Goal: Task Accomplishment & Management: Manage account settings

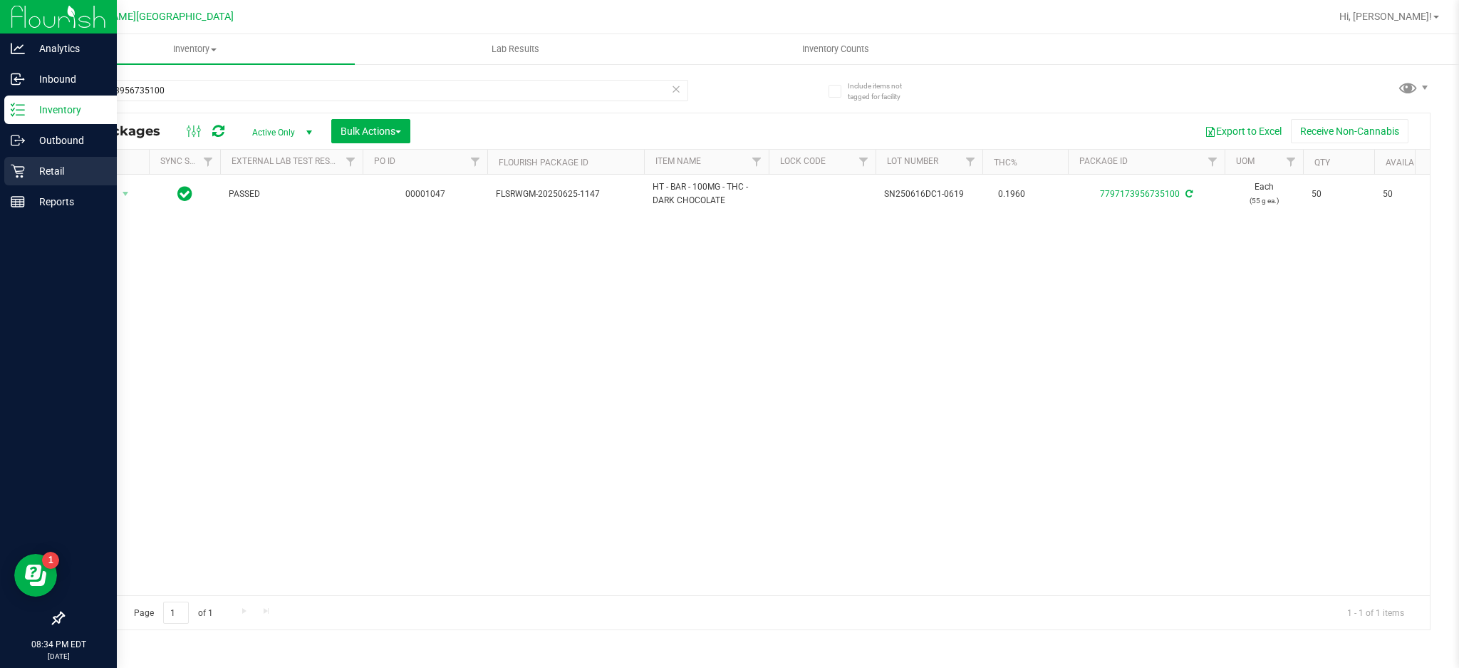
click at [77, 171] on p "Retail" at bounding box center [67, 170] width 85 height 17
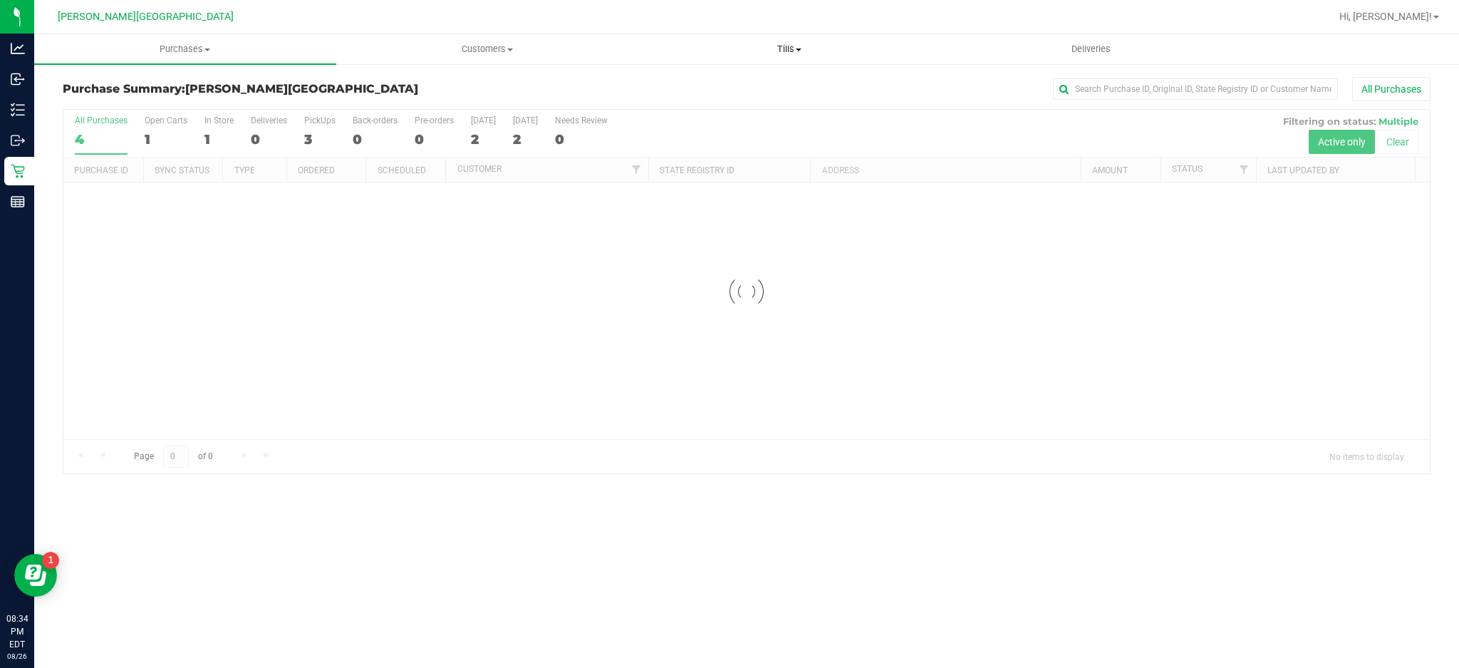
click at [794, 46] on span "Tills" at bounding box center [789, 49] width 301 height 13
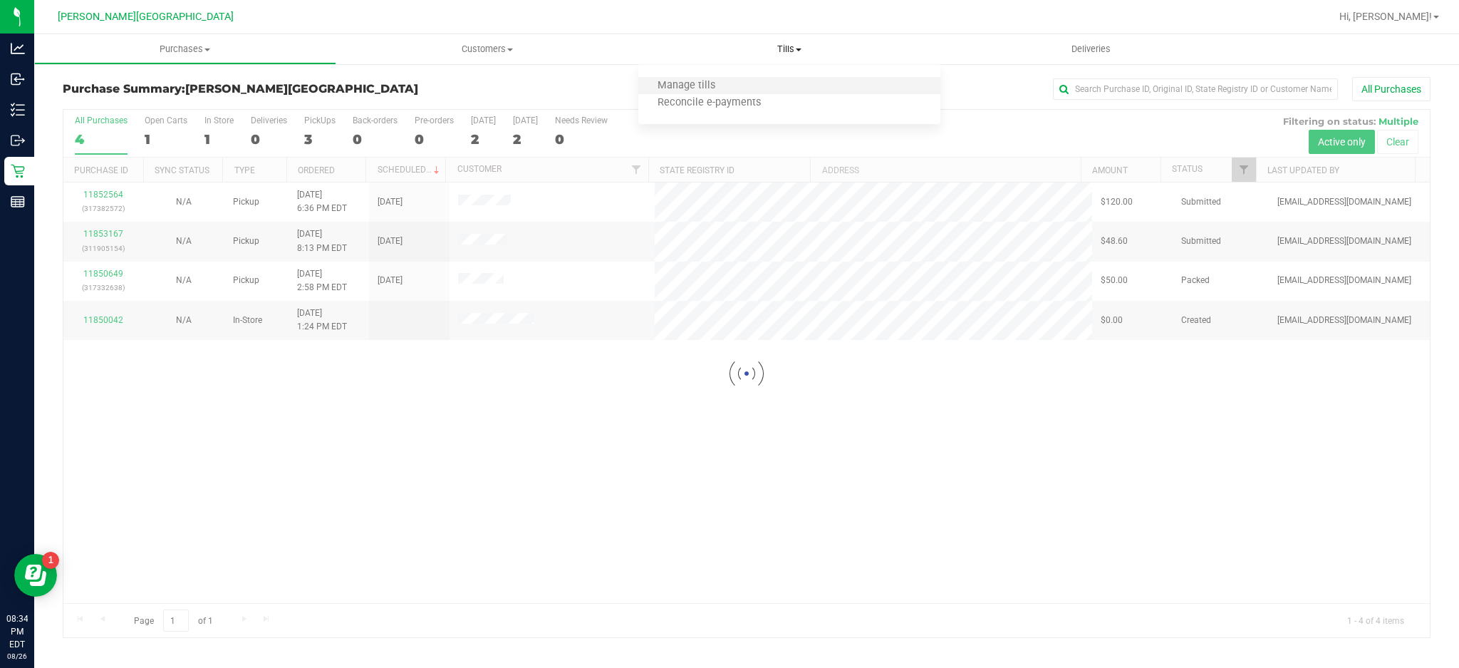
click at [759, 81] on li "Manage tills" at bounding box center [789, 86] width 302 height 17
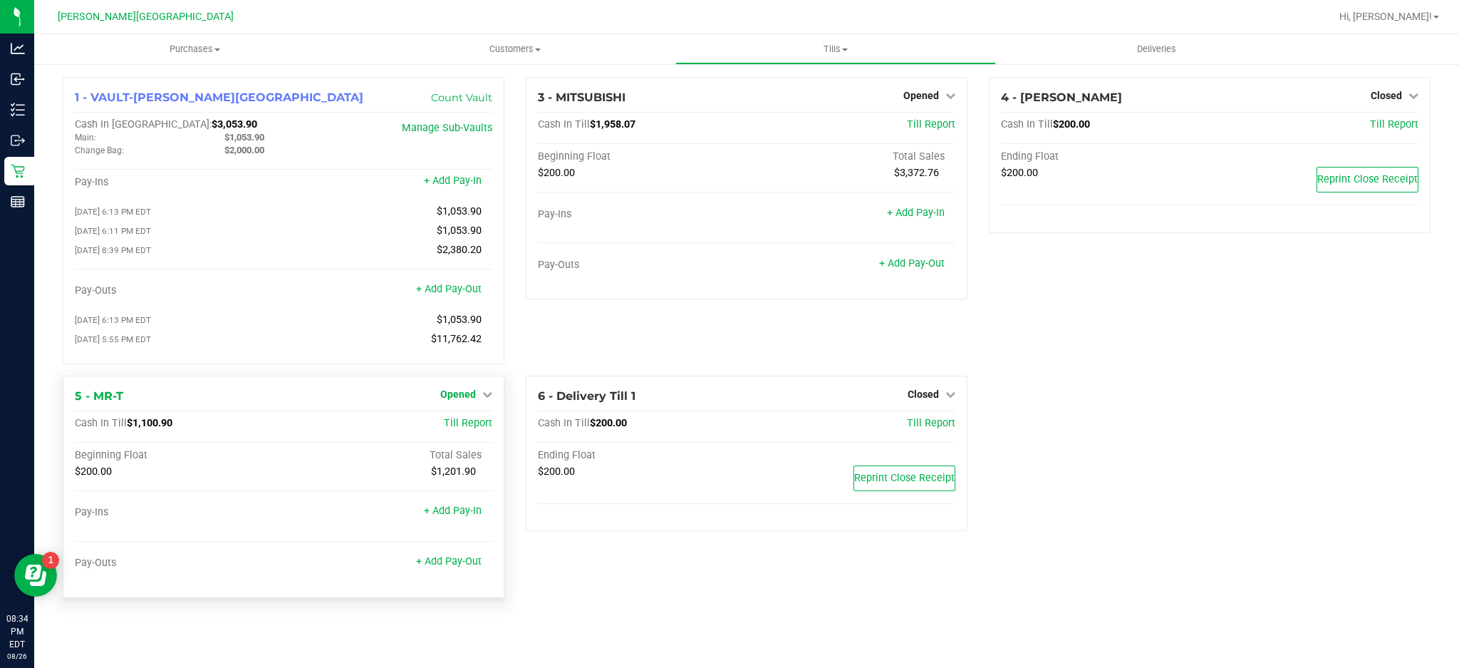
click at [468, 400] on span "Opened" at bounding box center [458, 393] width 36 height 11
click at [466, 429] on link "Close Till" at bounding box center [459, 422] width 38 height 11
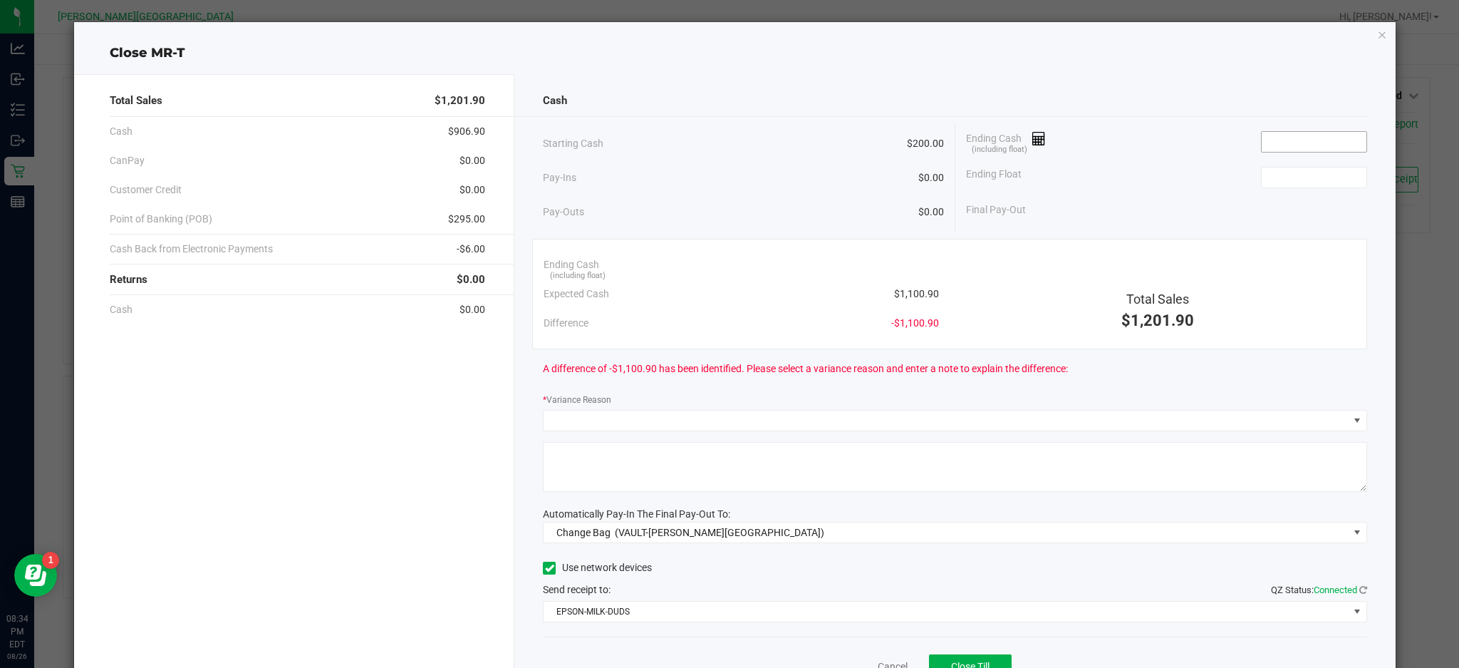
click at [1282, 152] on span at bounding box center [1314, 141] width 106 height 21
click at [1282, 145] on input at bounding box center [1314, 142] width 105 height 20
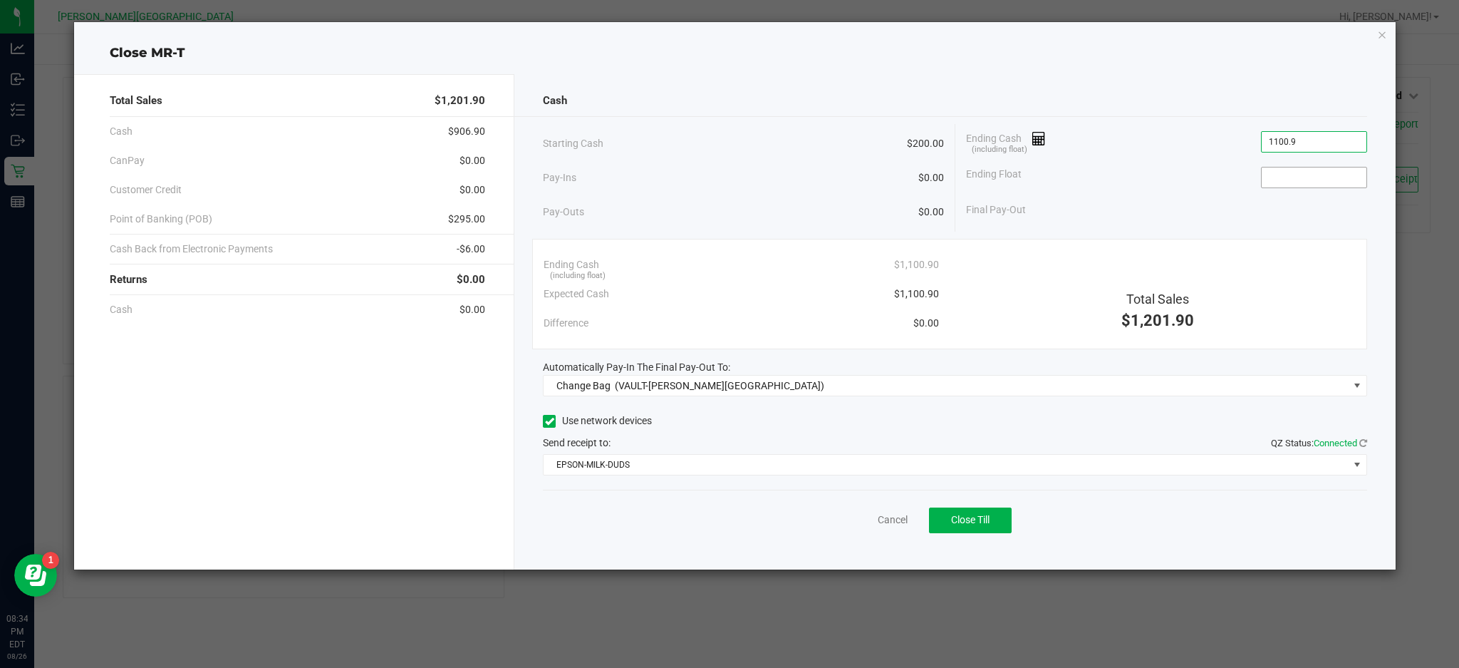
type input "$1,100.90"
click at [1274, 177] on input at bounding box center [1314, 177] width 105 height 20
type input "$200.00"
click at [1220, 147] on div "Ending Cash (including float) $1,100.90" at bounding box center [1166, 142] width 401 height 36
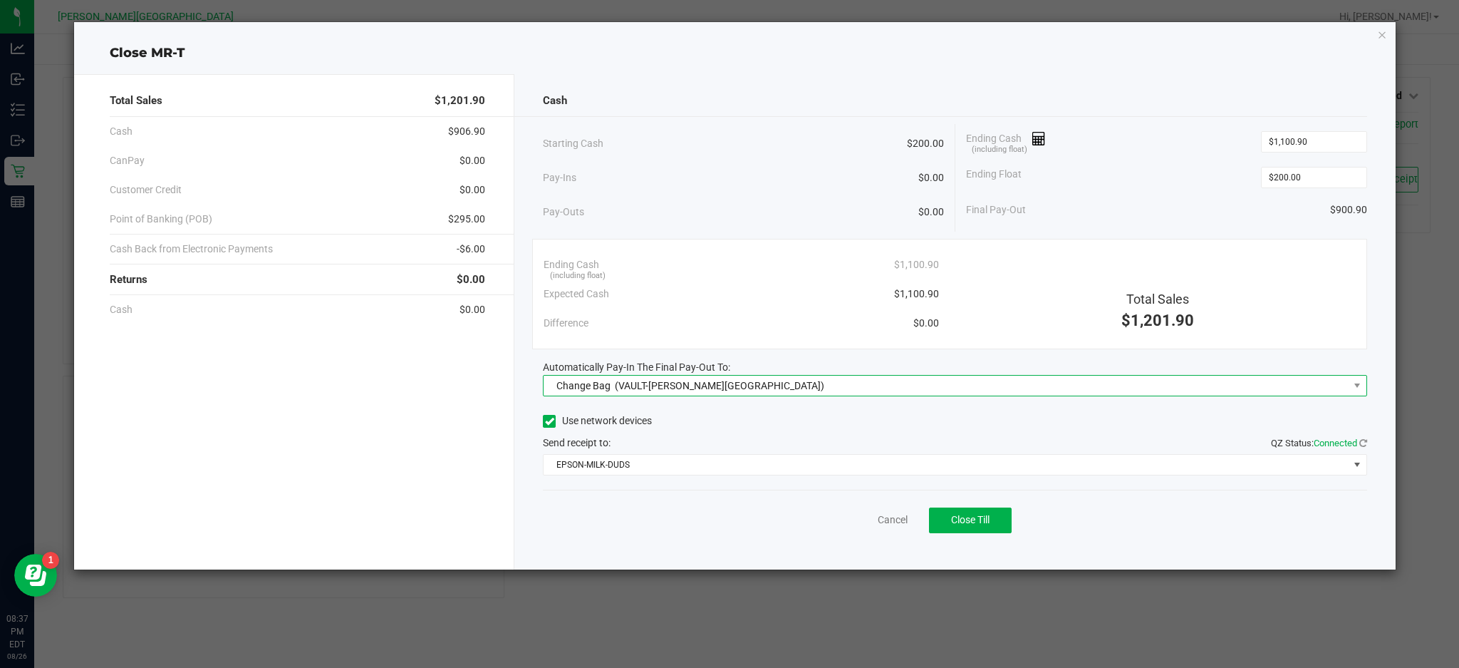
click at [1322, 388] on span "Change Bag (VAULT-[PERSON_NAME][GEOGRAPHIC_DATA])" at bounding box center [946, 385] width 804 height 20
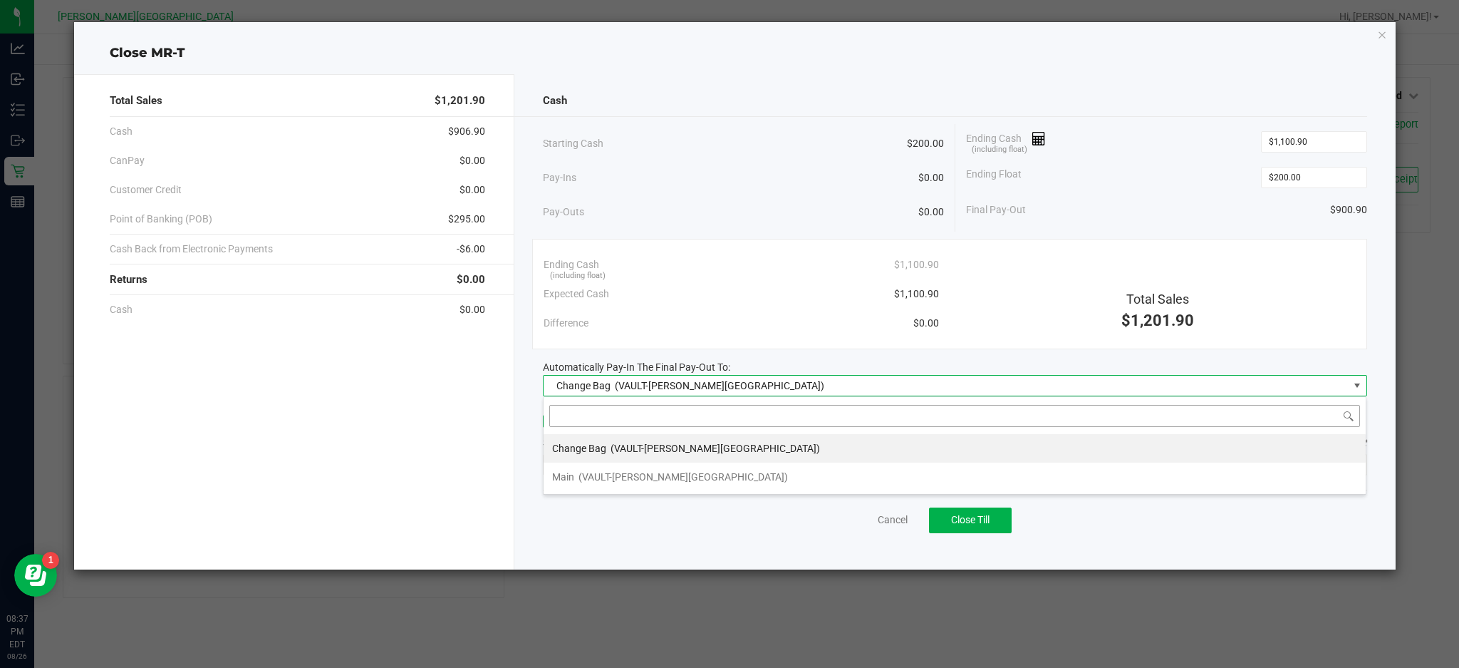
scroll to position [21, 824]
click at [707, 479] on li "Main (VAULT-[PERSON_NAME][GEOGRAPHIC_DATA])" at bounding box center [955, 476] width 822 height 28
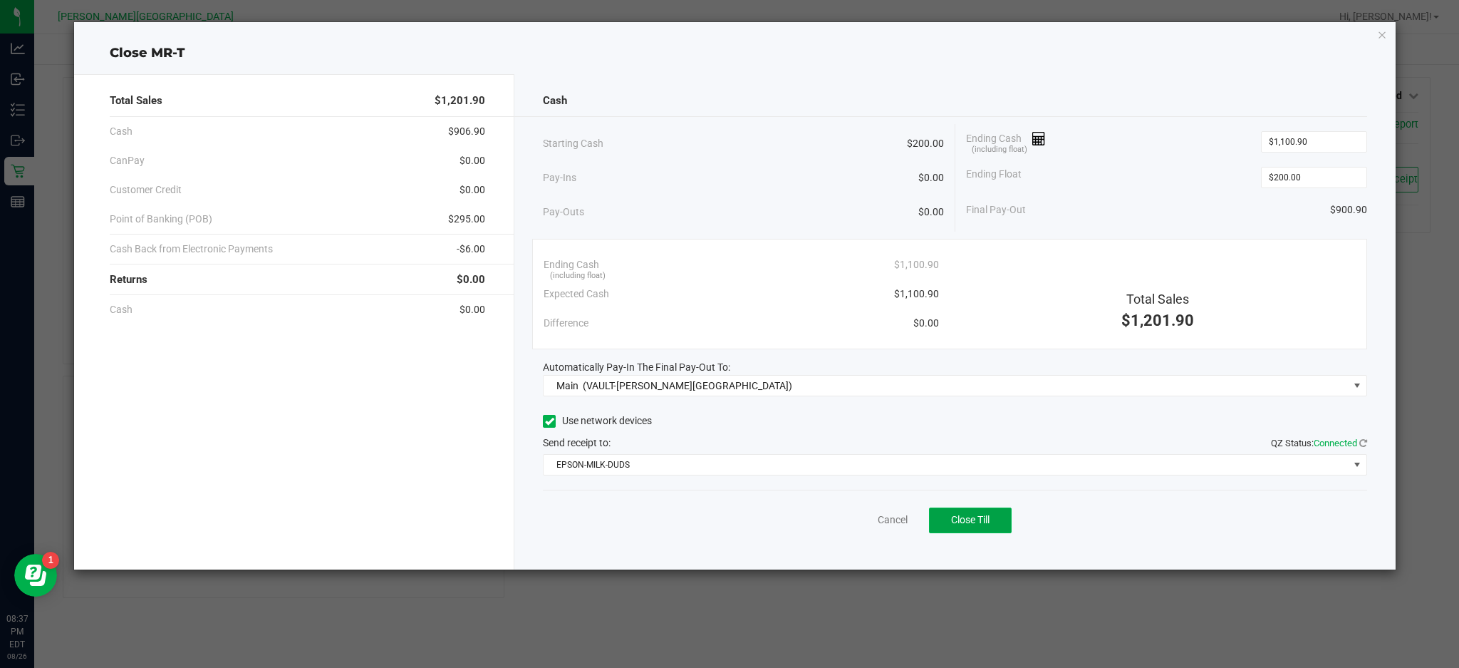
click at [975, 523] on span "Close Till" at bounding box center [970, 519] width 38 height 11
click at [1381, 34] on icon "button" at bounding box center [1382, 34] width 10 height 17
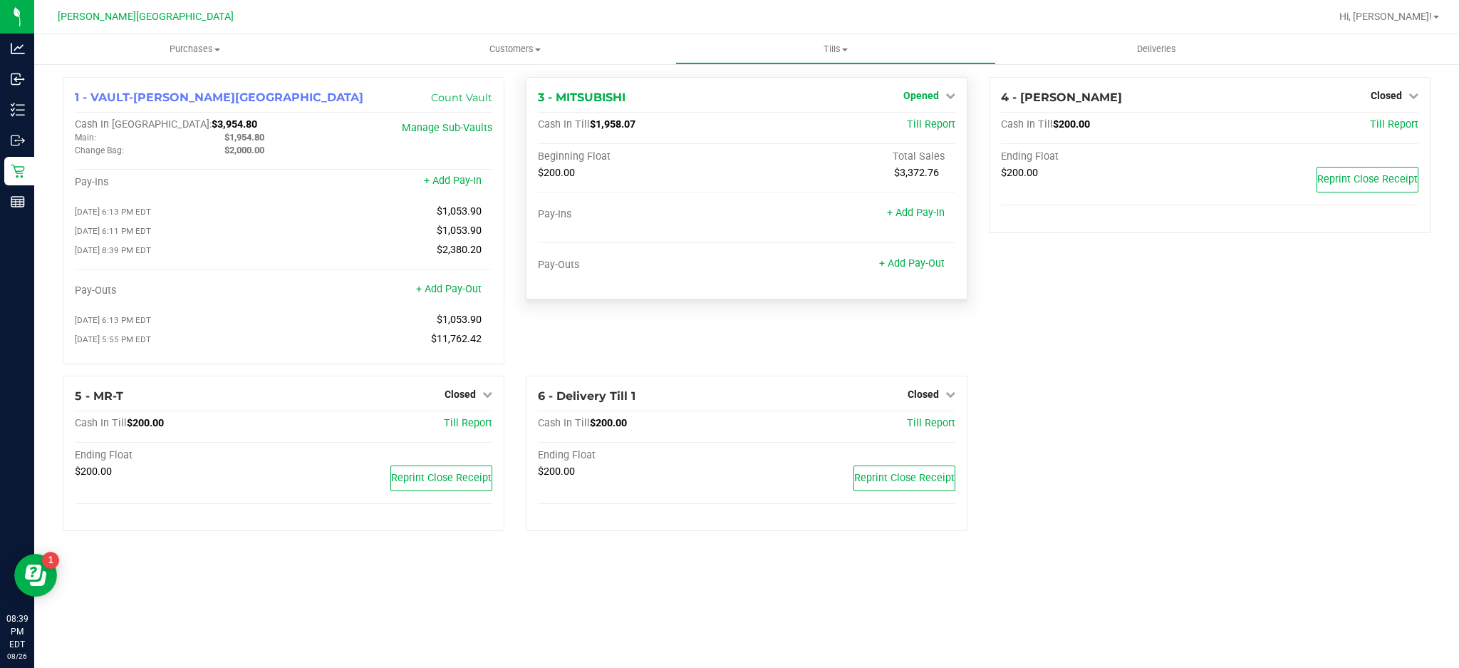
click at [940, 100] on link "Opened" at bounding box center [929, 95] width 52 height 11
click at [933, 118] on div "Close Till" at bounding box center [922, 126] width 105 height 18
click at [937, 127] on link "Close Till" at bounding box center [922, 125] width 38 height 11
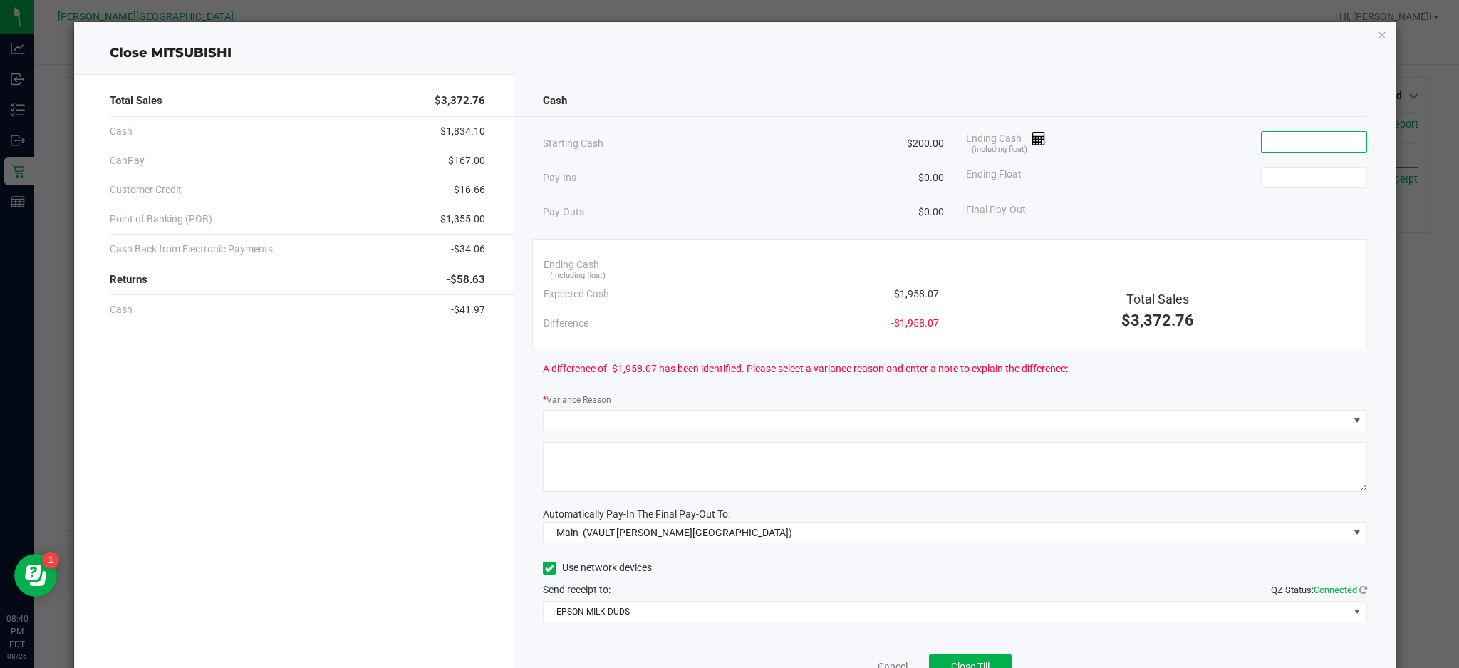
click at [1281, 138] on input at bounding box center [1314, 142] width 105 height 20
click at [1281, 188] on div "Ending Float" at bounding box center [1166, 178] width 401 height 36
type input "1834.1"
type input "$1,834.10"
click at [1286, 175] on input at bounding box center [1314, 177] width 105 height 20
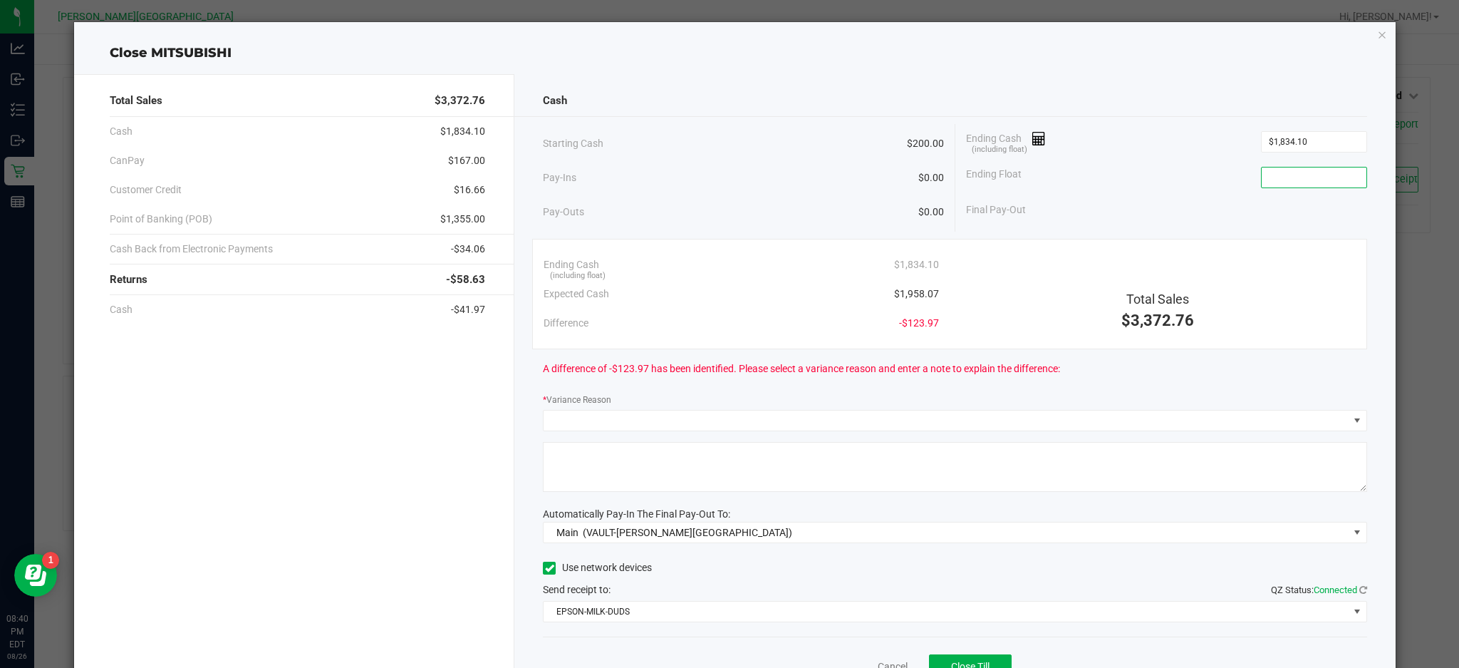
type input "2"
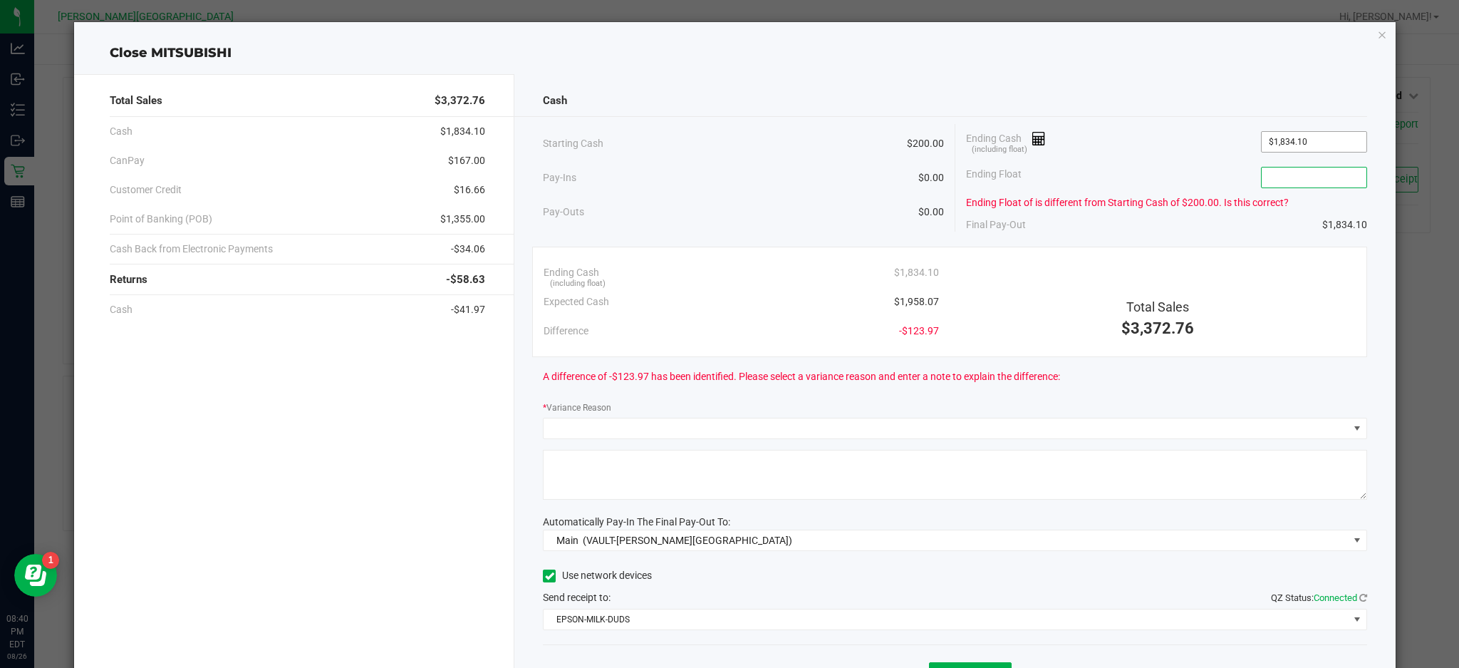
type input "1834.1"
type input "$2,000.04"
click at [822, 171] on div "Pay-Ins $0.00" at bounding box center [743, 177] width 400 height 29
click at [1319, 170] on input at bounding box center [1314, 177] width 105 height 20
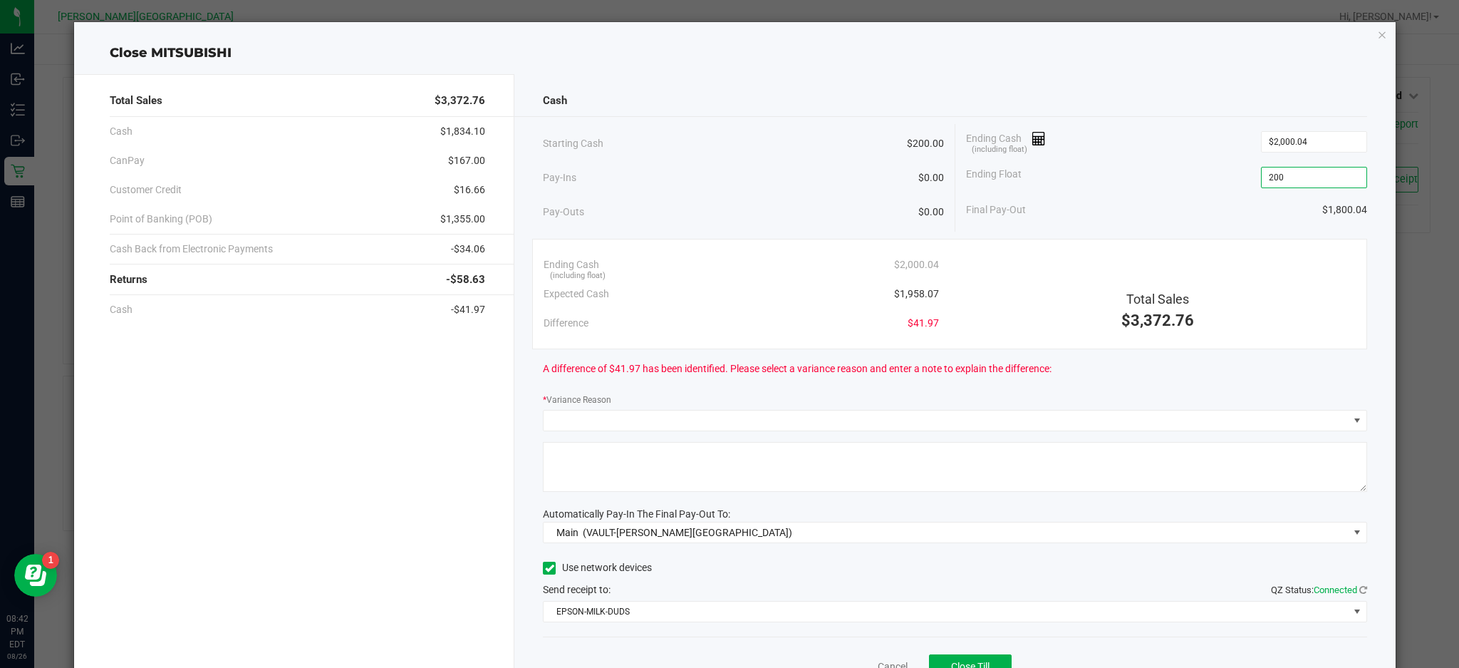
type input "$200.00"
click at [1156, 156] on div "Ending Cash (including float) $2,000.04" at bounding box center [1166, 142] width 401 height 36
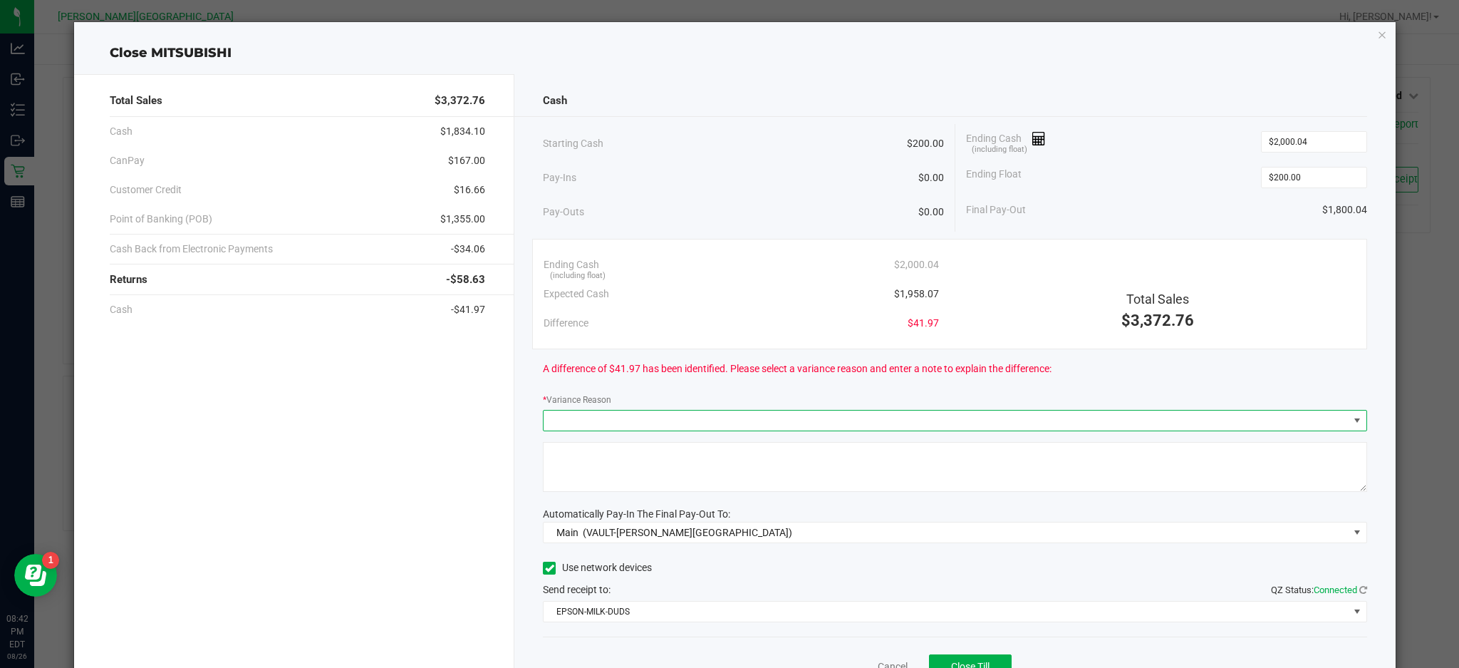
click at [1352, 421] on span at bounding box center [1357, 420] width 11 height 11
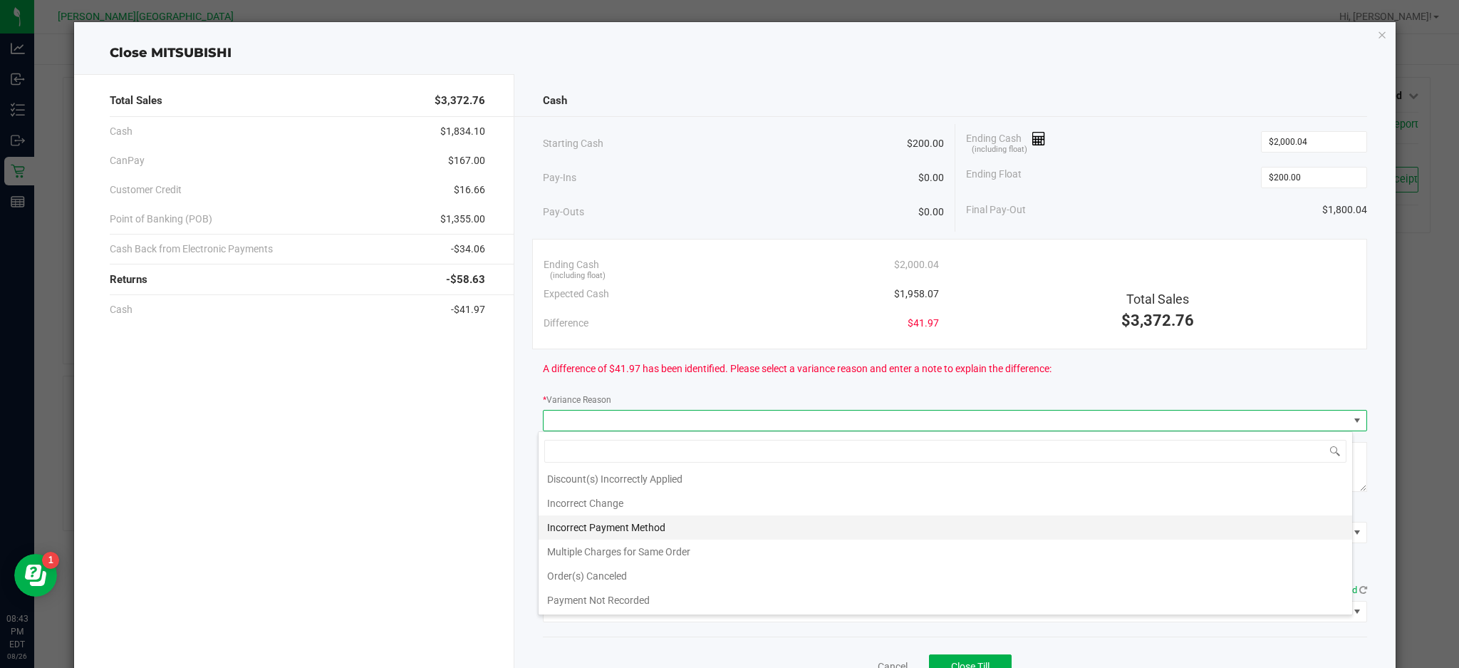
scroll to position [51, 0]
click at [705, 529] on li "Incorrect Payment Method" at bounding box center [946, 527] width 814 height 24
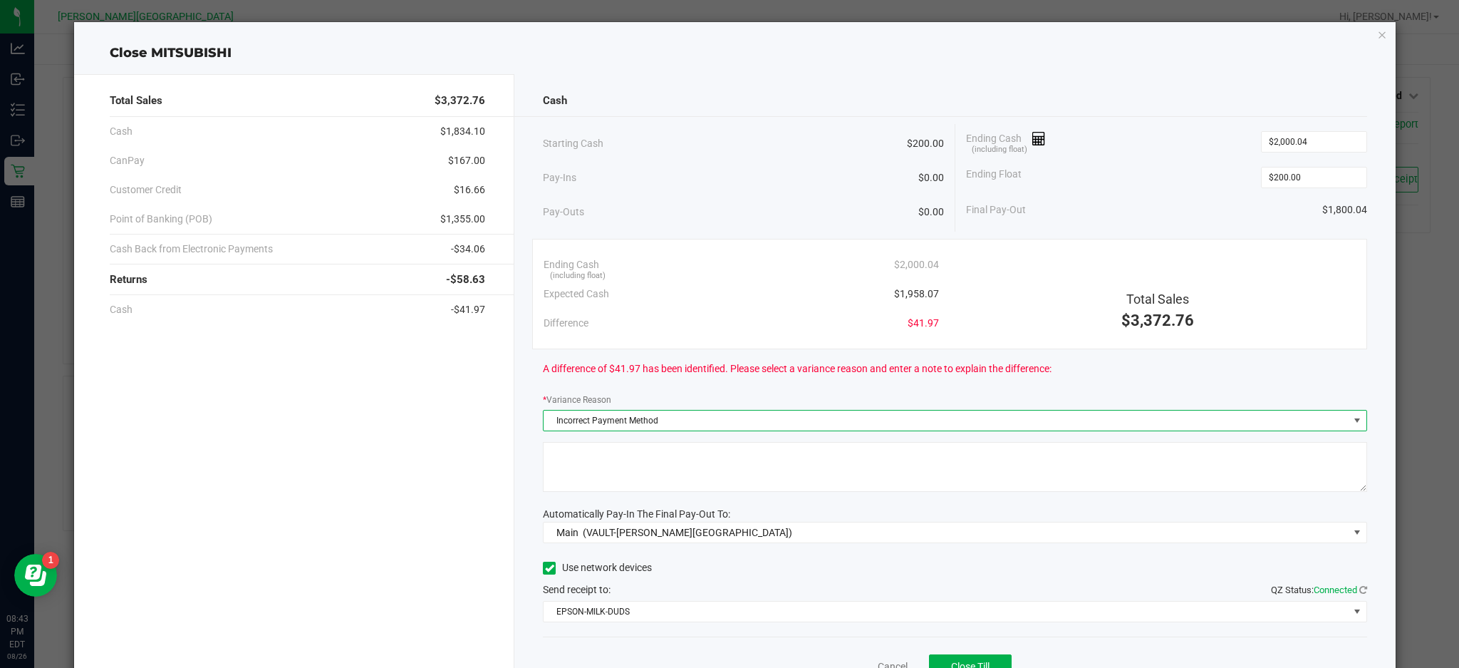
click at [714, 468] on textarea at bounding box center [955, 467] width 824 height 50
click at [671, 469] on textarea at bounding box center [955, 467] width 824 height 50
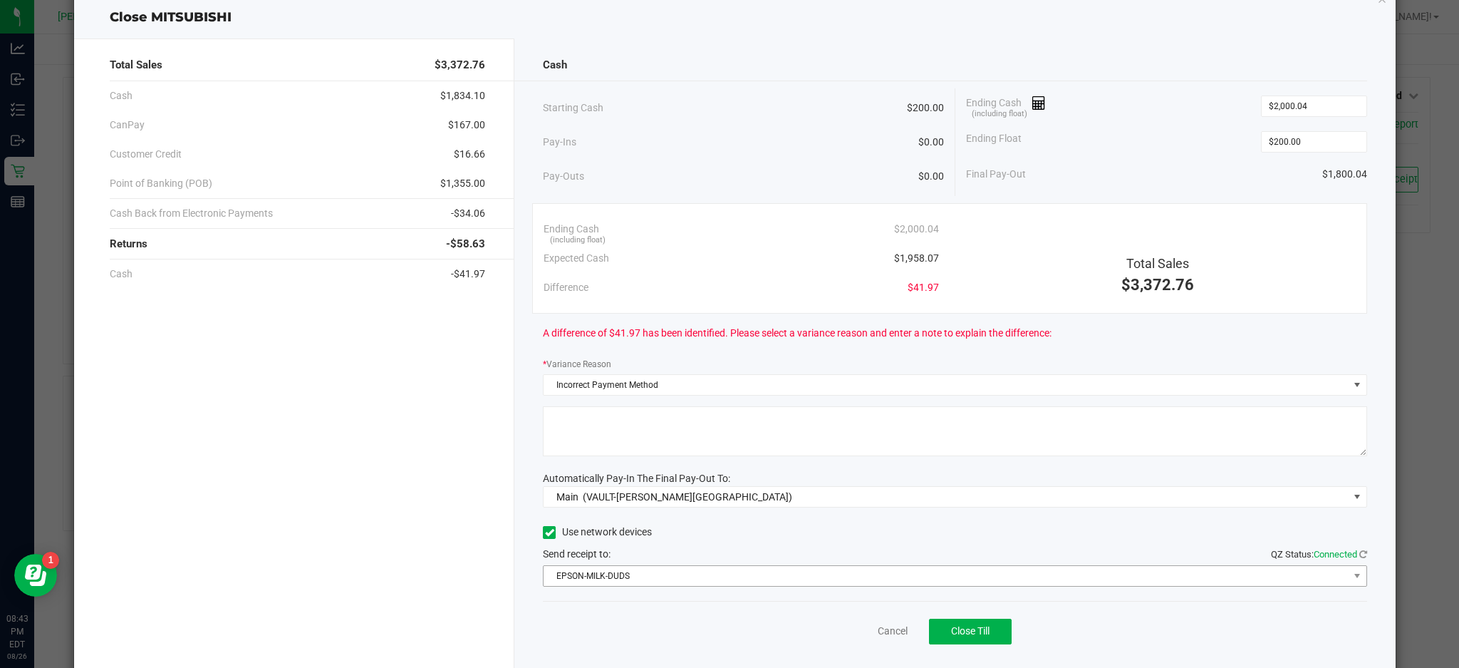
scroll to position [71, 0]
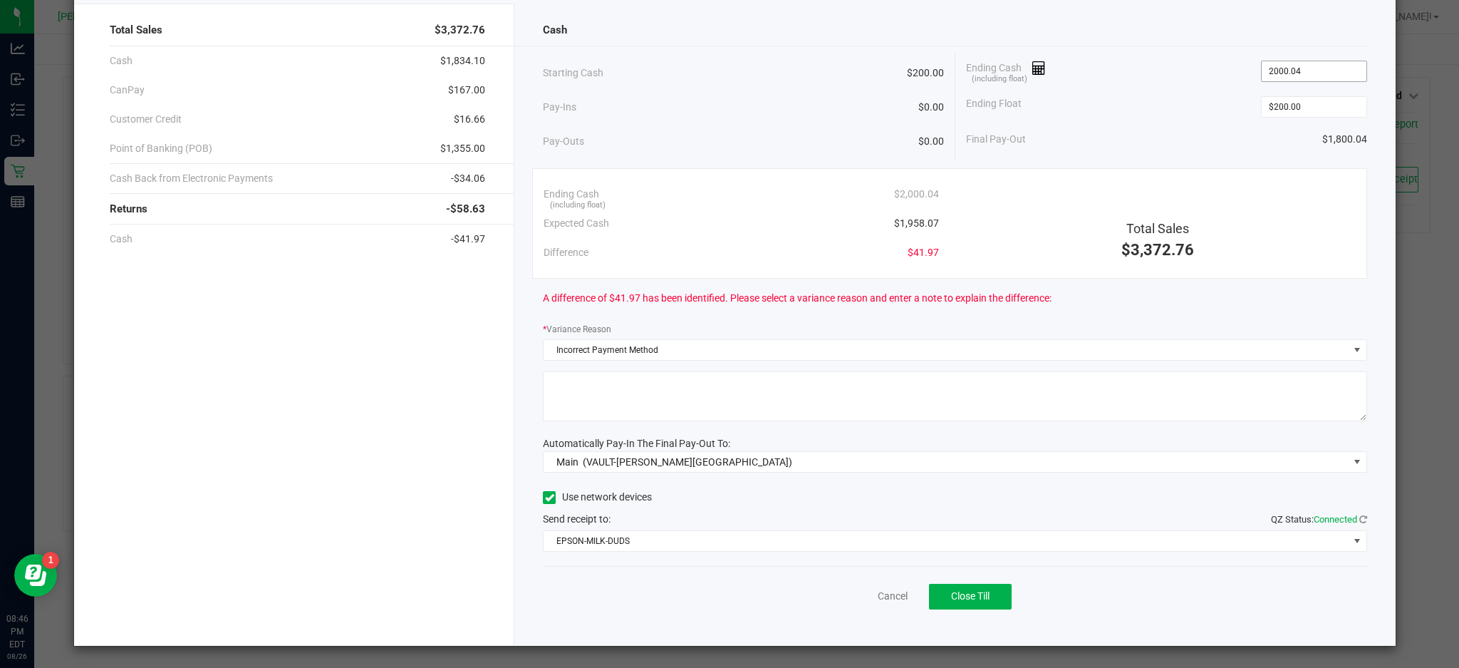
click at [1320, 75] on input "2000.04" at bounding box center [1314, 71] width 105 height 20
click at [1307, 75] on input "2000.04" at bounding box center [1314, 71] width 105 height 20
click at [1278, 71] on input "2000.04" at bounding box center [1314, 71] width 105 height 20
click at [1272, 70] on input "2000.04" at bounding box center [1314, 71] width 105 height 20
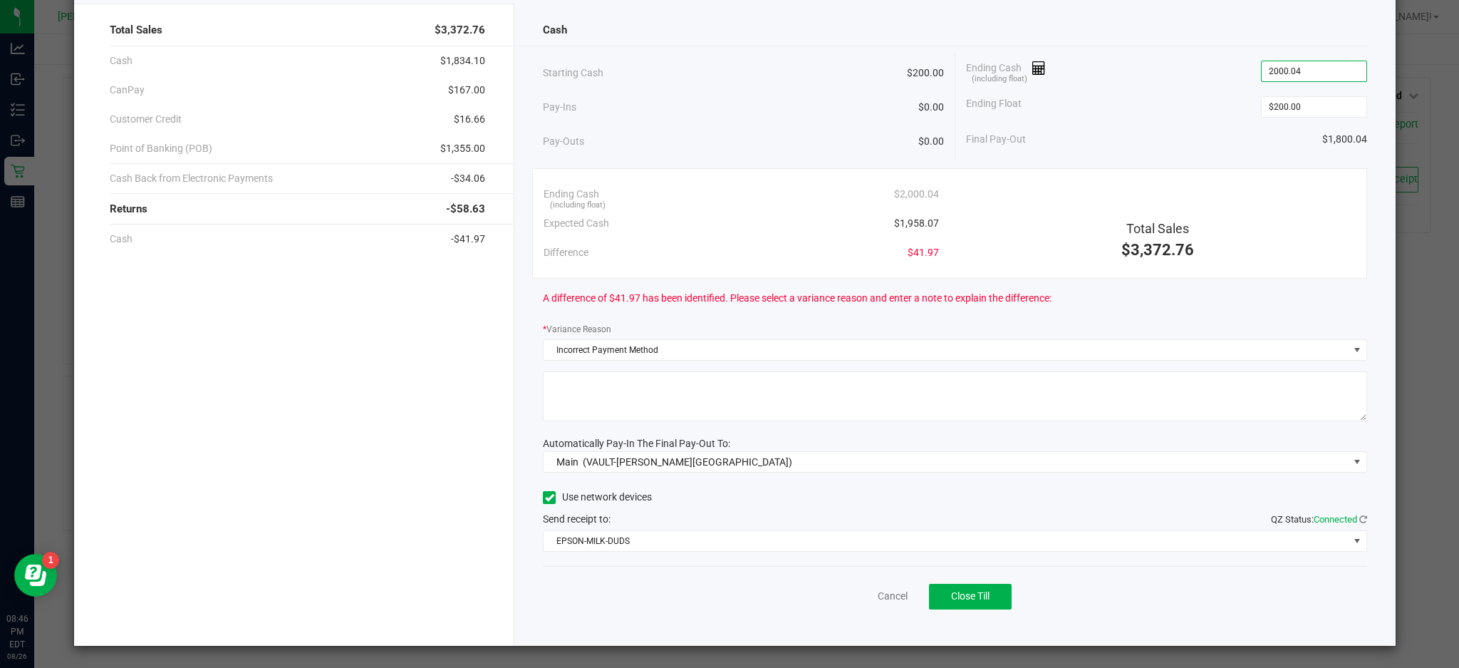
click at [1312, 68] on input "2000.04" at bounding box center [1314, 71] width 105 height 20
type input "2"
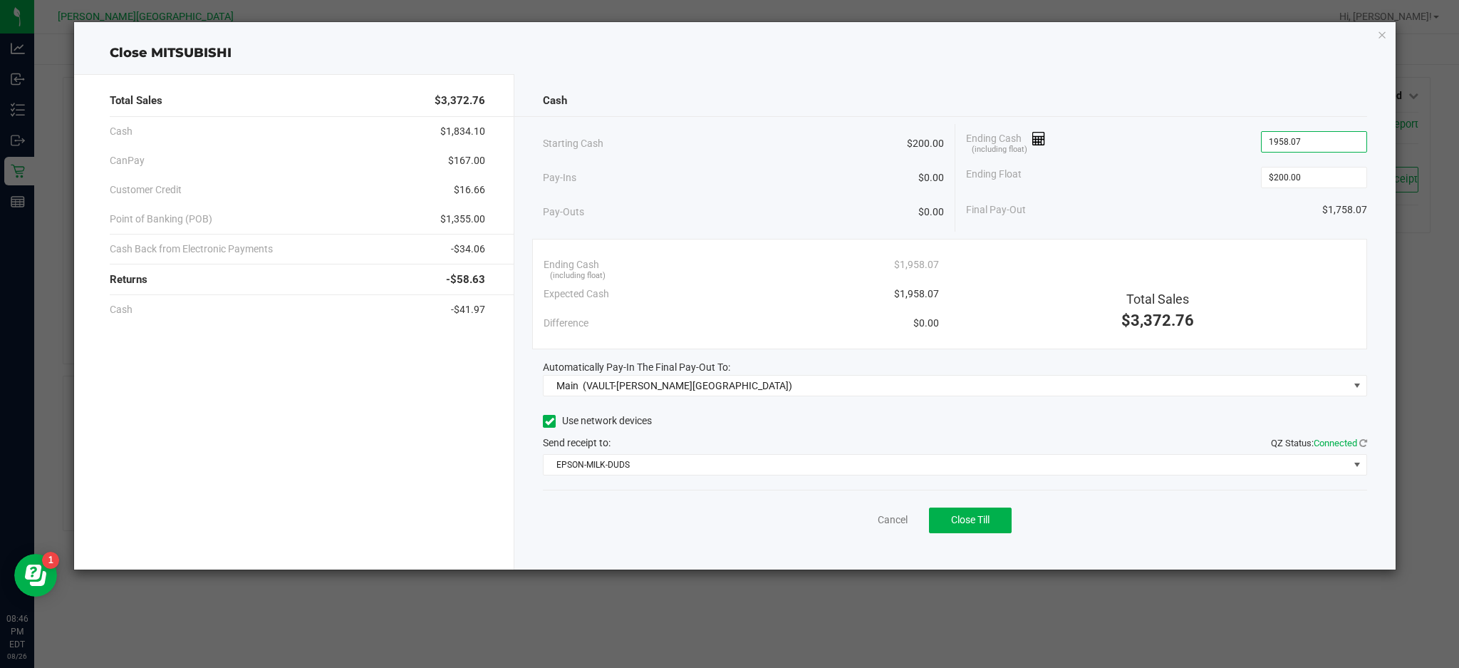
type input "$1,958.07"
click at [1256, 219] on div "Final Pay-Out $1,758.07" at bounding box center [1166, 209] width 401 height 29
click at [1009, 522] on button "Close Till" at bounding box center [970, 520] width 83 height 26
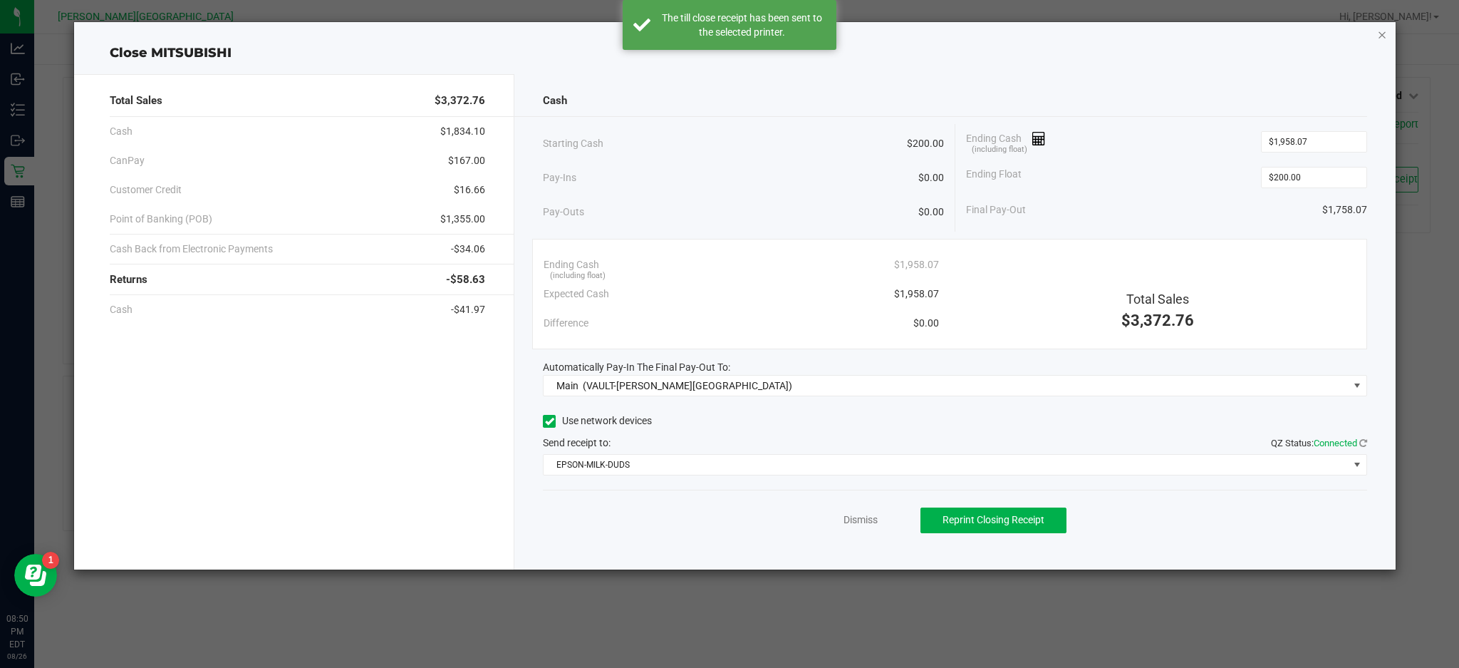
click at [1382, 32] on icon "button" at bounding box center [1382, 34] width 10 height 17
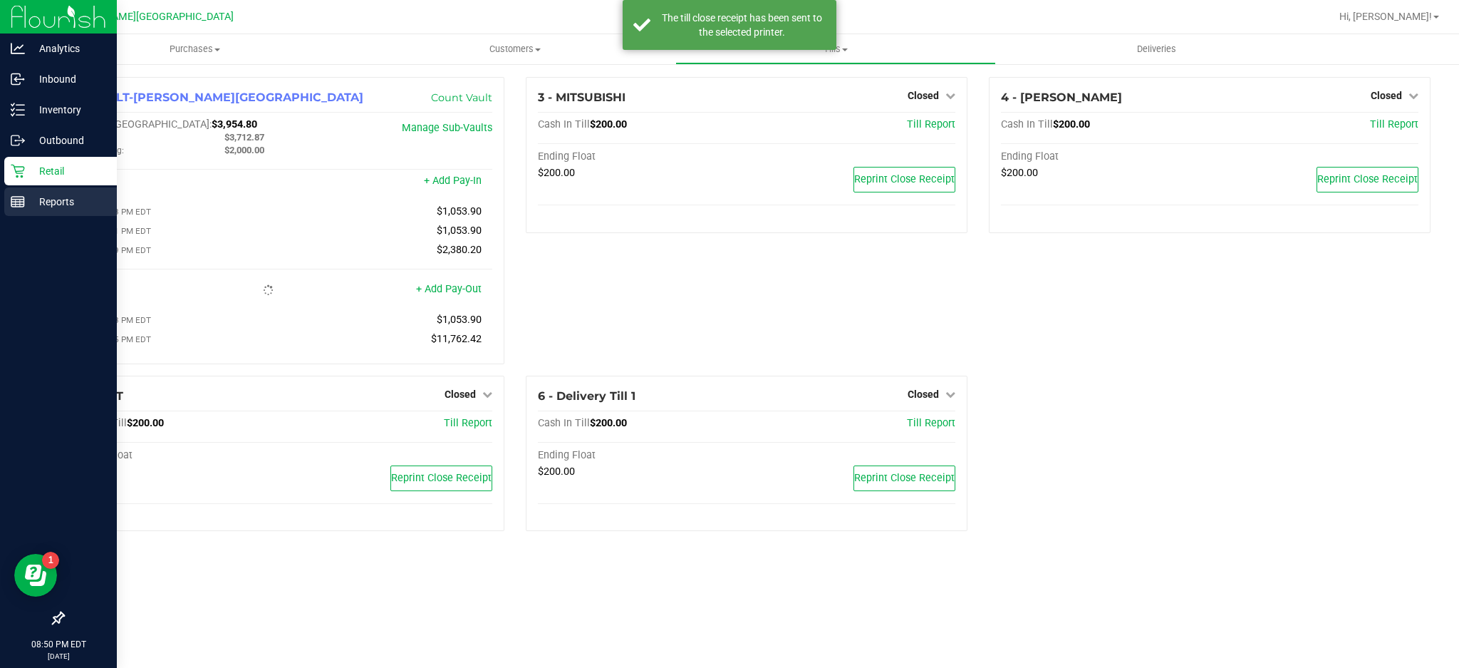
click at [24, 203] on rect at bounding box center [17, 202] width 13 height 10
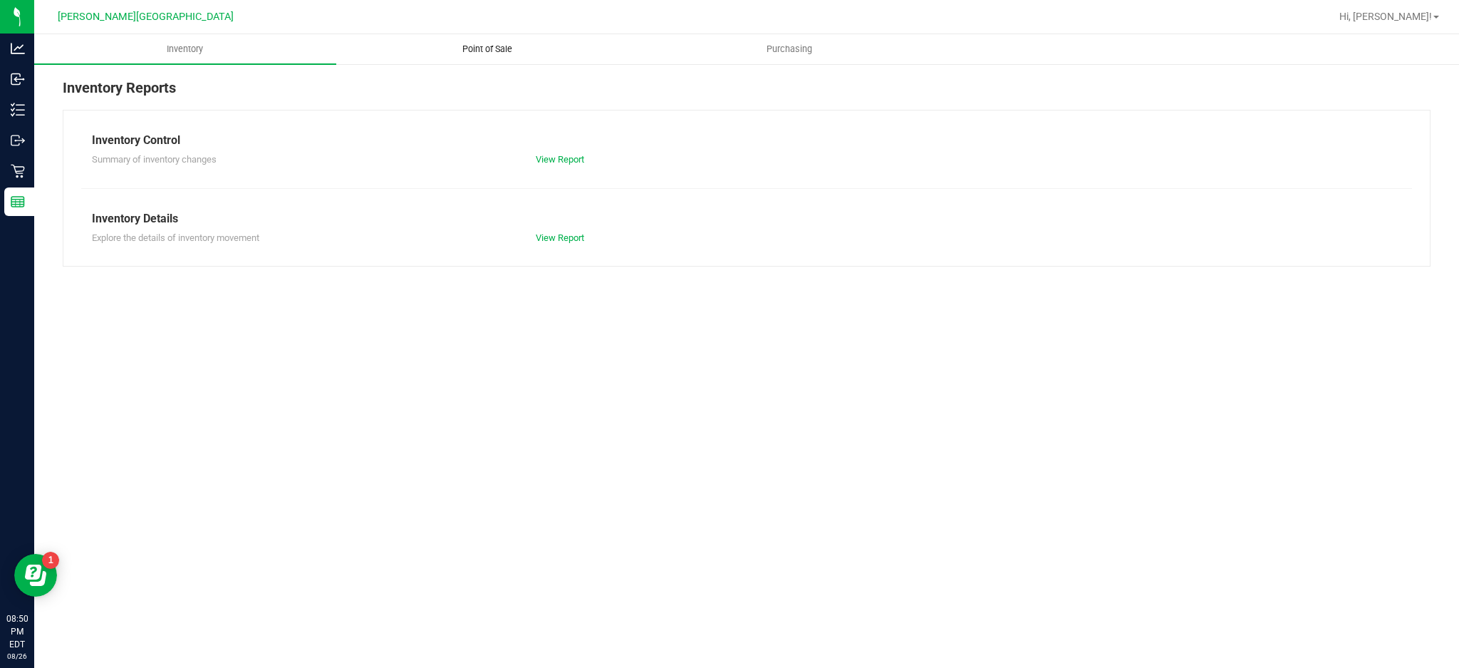
click at [502, 53] on span "Point of Sale" at bounding box center [487, 49] width 88 height 13
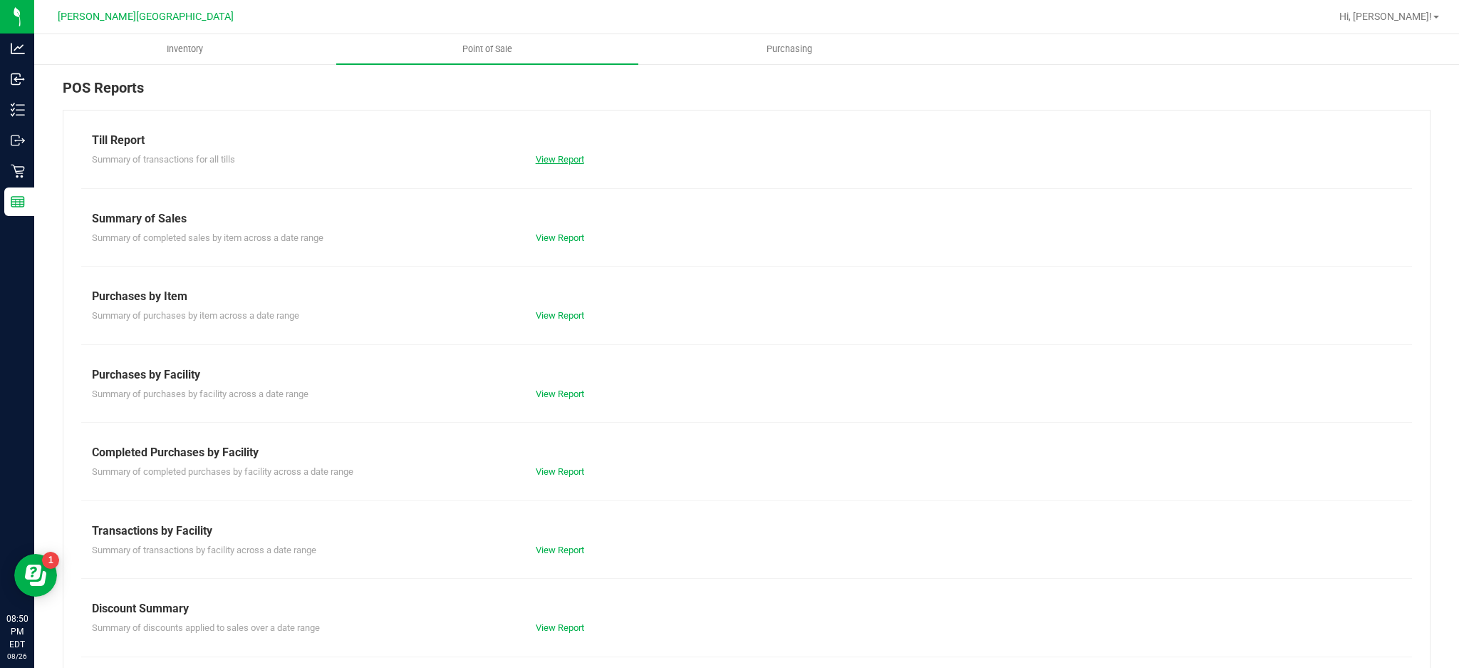
click at [556, 160] on link "View Report" at bounding box center [560, 159] width 48 height 11
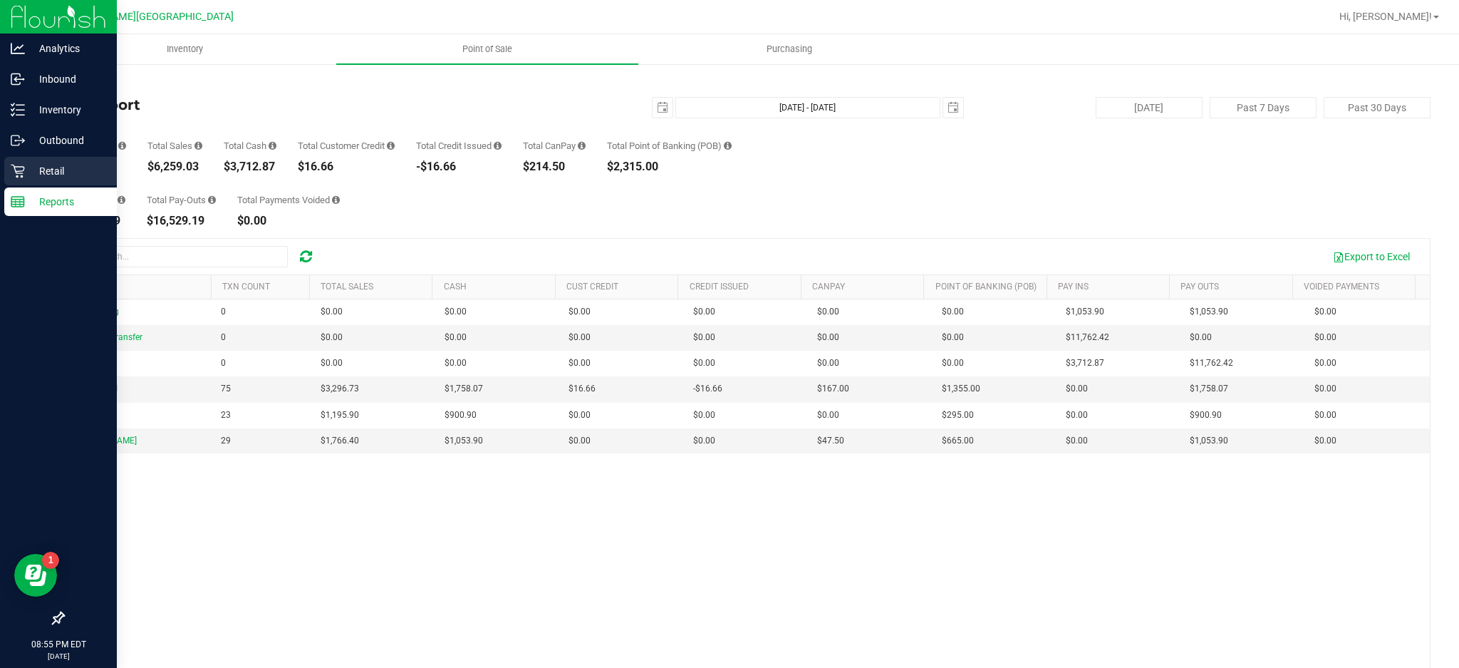
click at [44, 170] on p "Retail" at bounding box center [67, 170] width 85 height 17
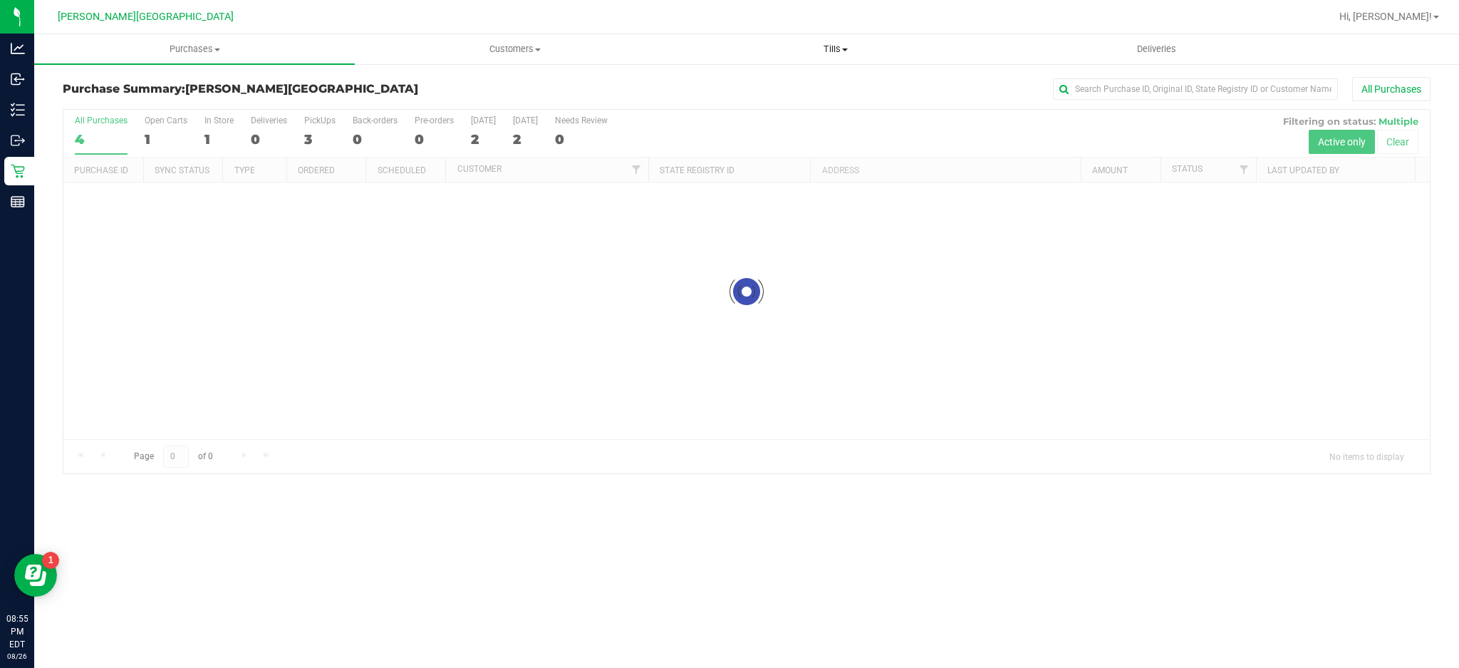
click at [834, 45] on span "Tills" at bounding box center [835, 49] width 319 height 13
click at [790, 95] on li "Reconcile e-payments" at bounding box center [835, 103] width 321 height 17
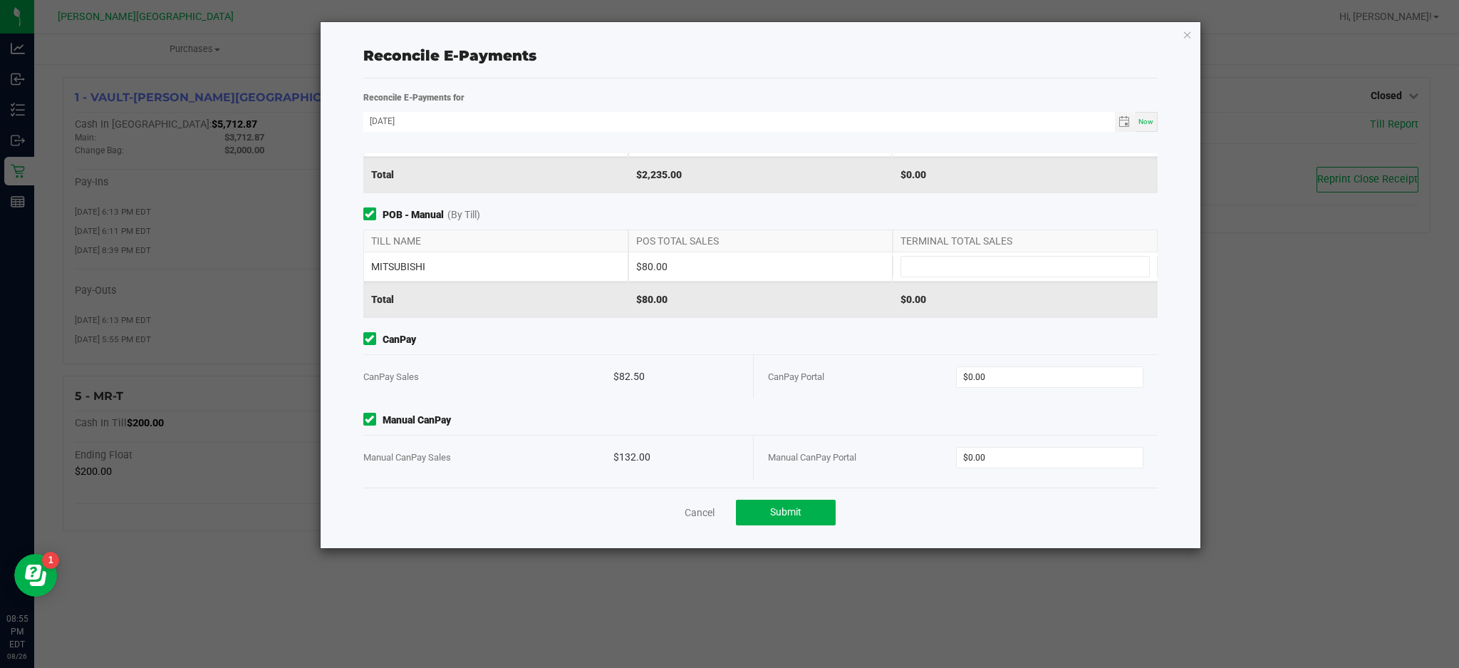
scroll to position [133, 0]
type input "0"
click at [1022, 443] on input "0" at bounding box center [1050, 453] width 187 height 20
type input "132"
type input "0"
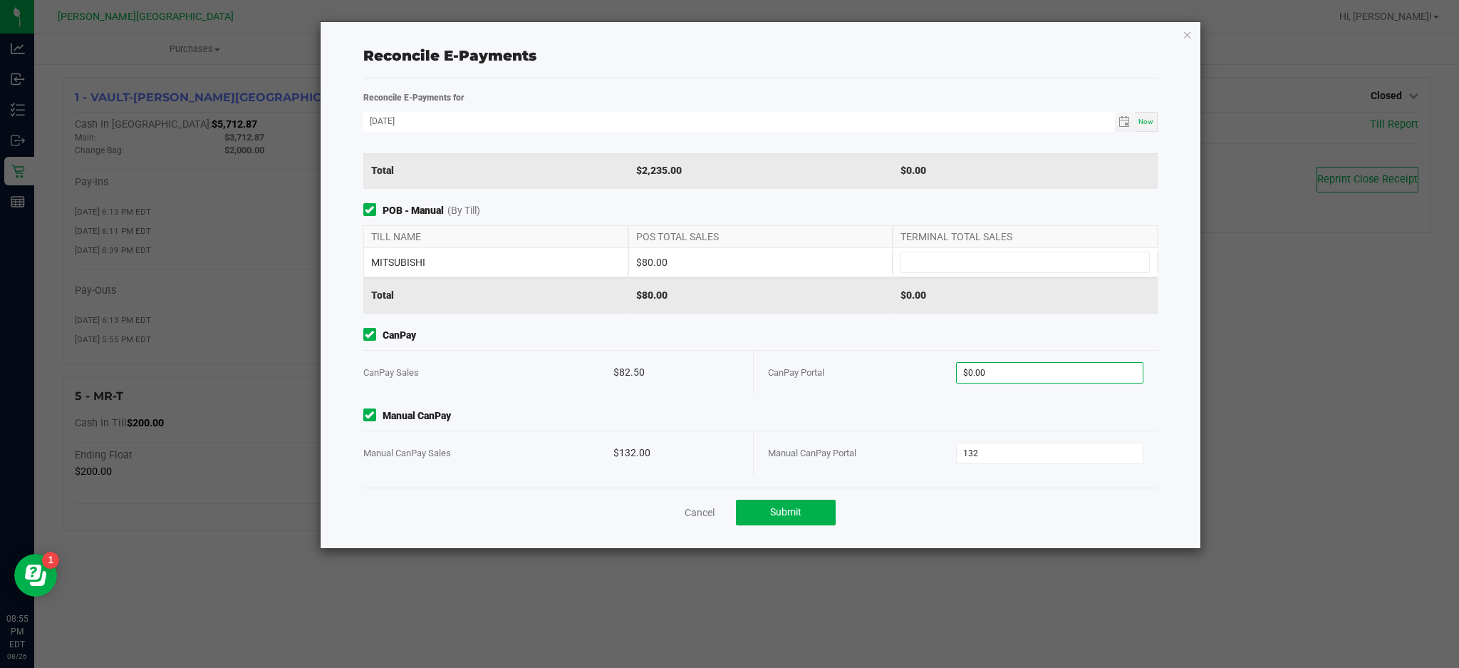
type input "$132.00"
click at [1027, 377] on input "0" at bounding box center [1050, 373] width 187 height 20
type input "$82.50"
click at [936, 421] on span "Manual CanPay" at bounding box center [760, 415] width 795 height 15
click at [923, 249] on div "MITSUBISHI $80.00" at bounding box center [760, 262] width 795 height 28
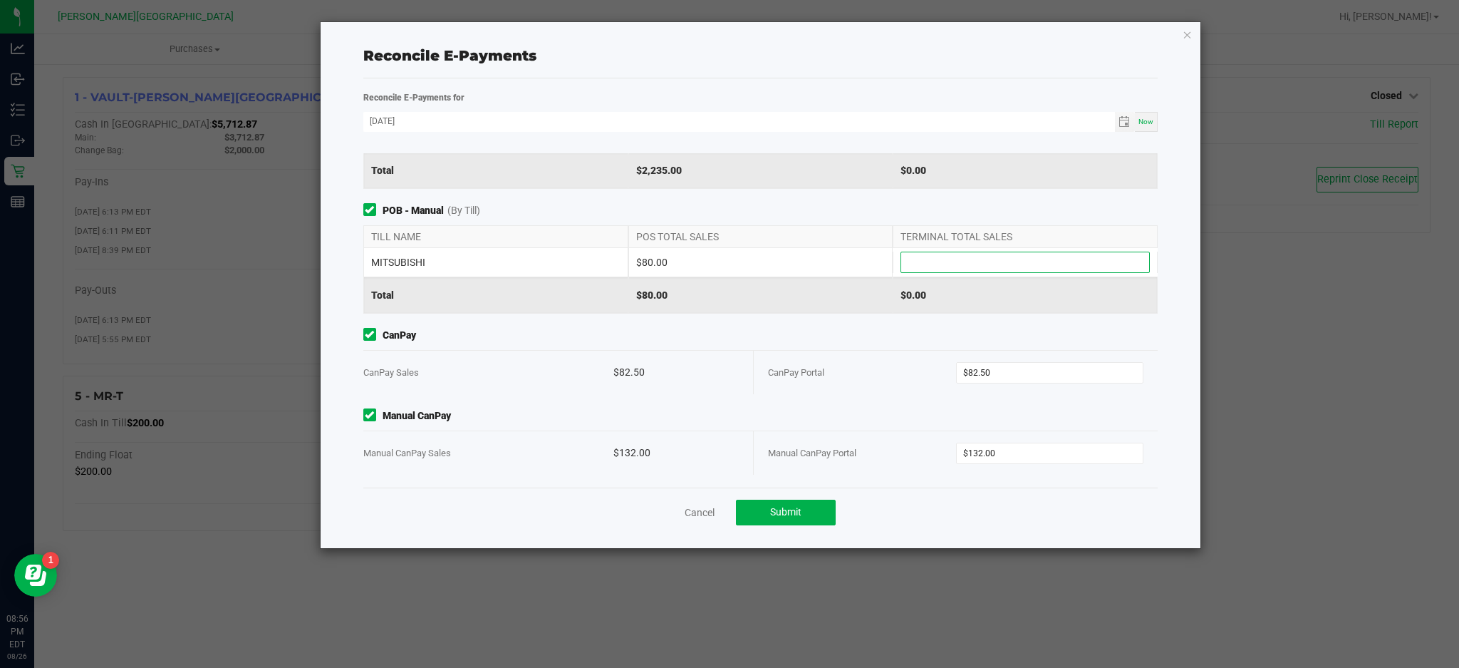
click at [926, 259] on input at bounding box center [1025, 262] width 248 height 20
type input "4"
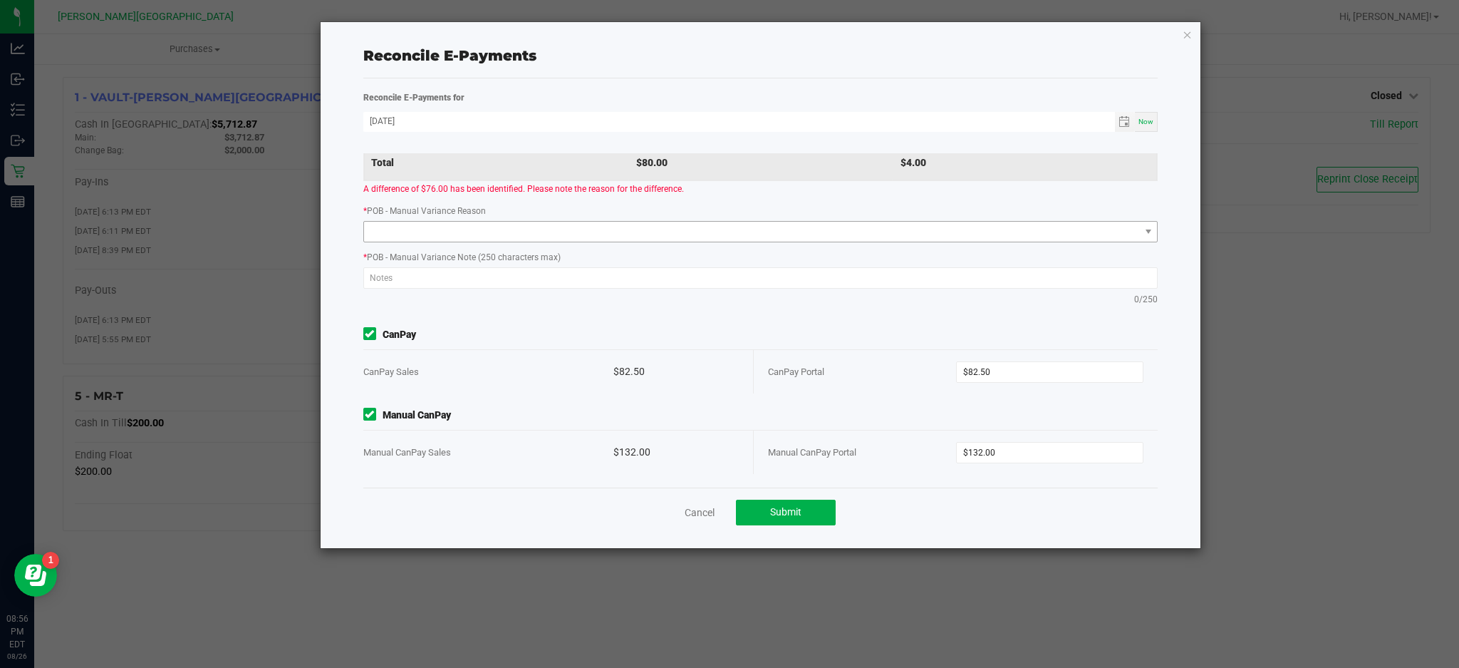
scroll to position [171, 0]
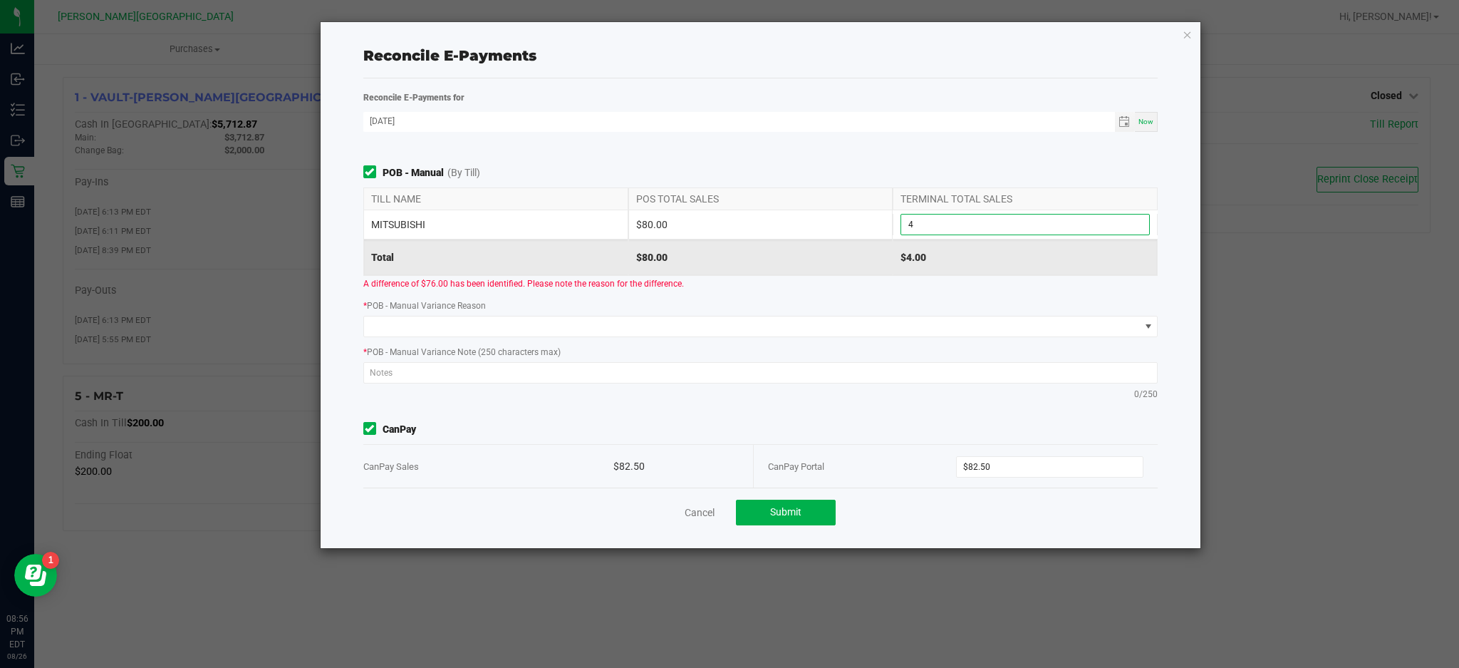
click at [935, 224] on input "4" at bounding box center [1025, 224] width 248 height 20
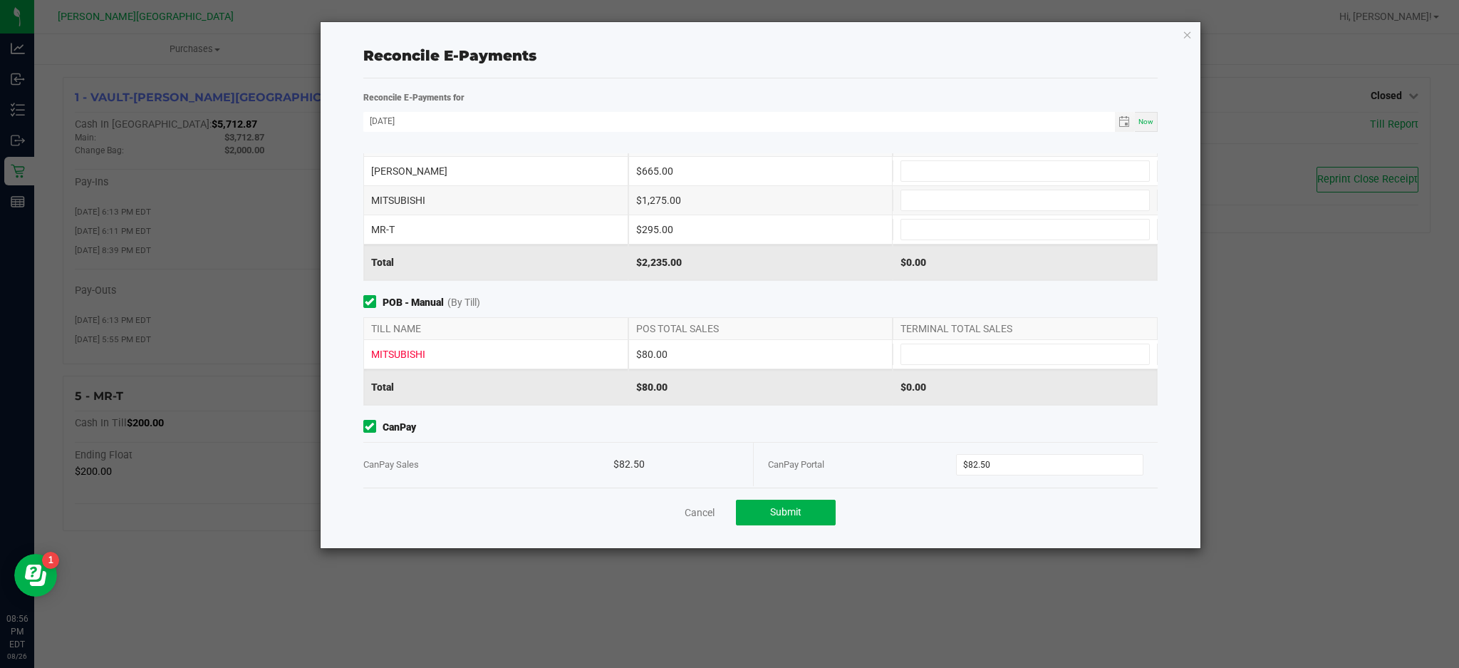
scroll to position [0, 0]
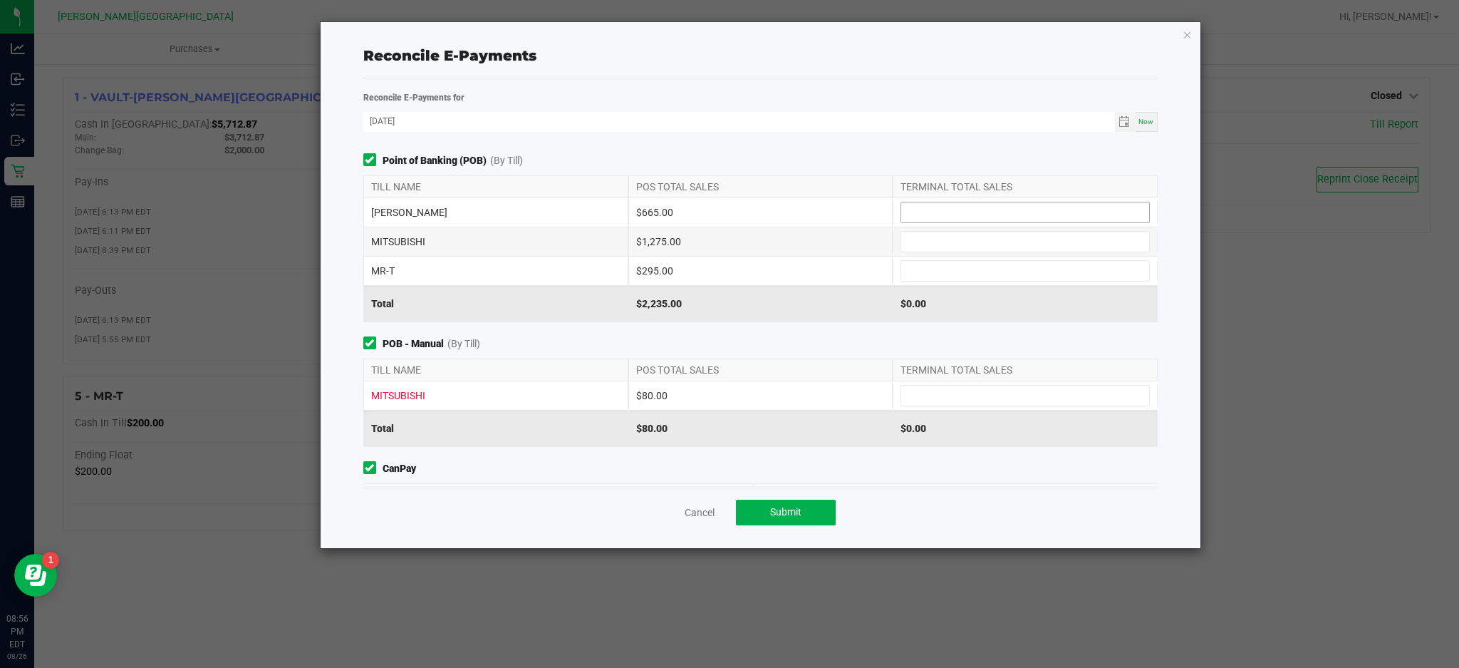
click at [992, 219] on input at bounding box center [1025, 212] width 248 height 20
type input "$665.00"
click at [978, 245] on input at bounding box center [1025, 242] width 248 height 20
type input "1"
type input "$1,275.00"
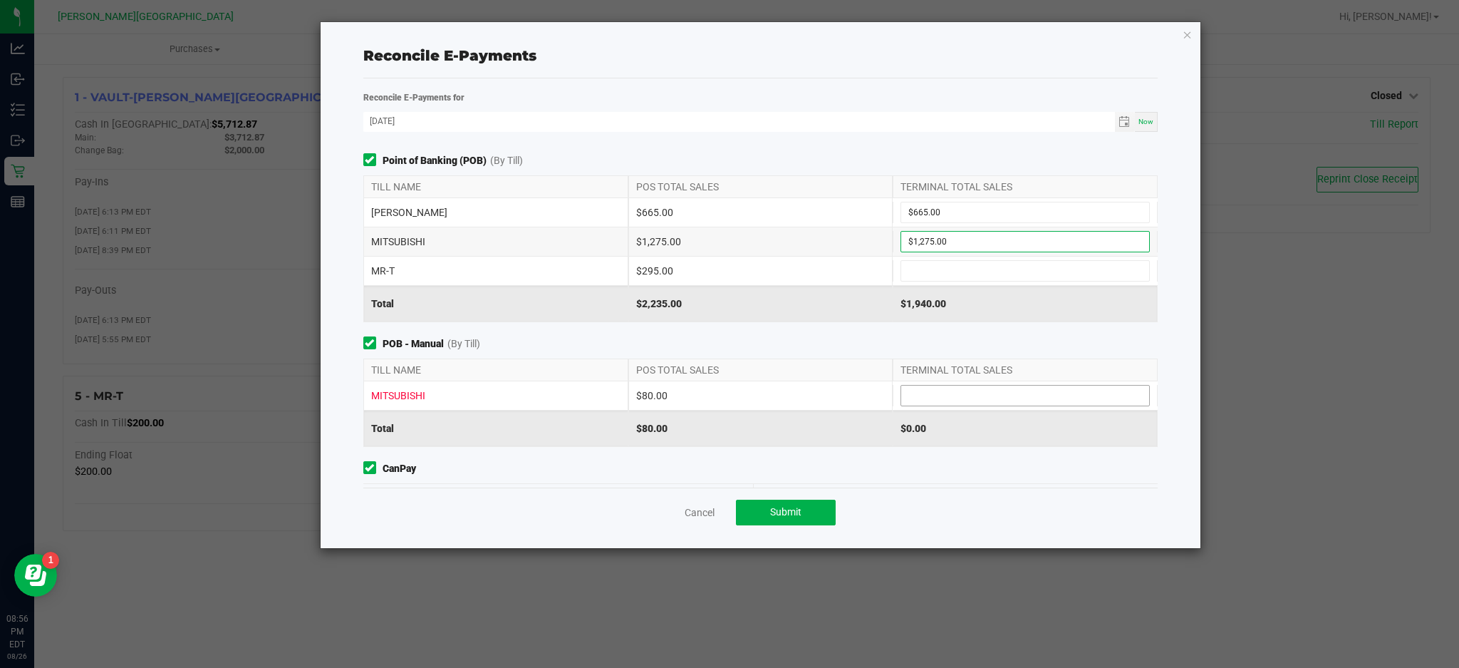
click at [946, 395] on input at bounding box center [1025, 395] width 248 height 20
type input "6"
type input "$80.00"
click at [922, 264] on input at bounding box center [1025, 271] width 248 height 20
type input "$295.00"
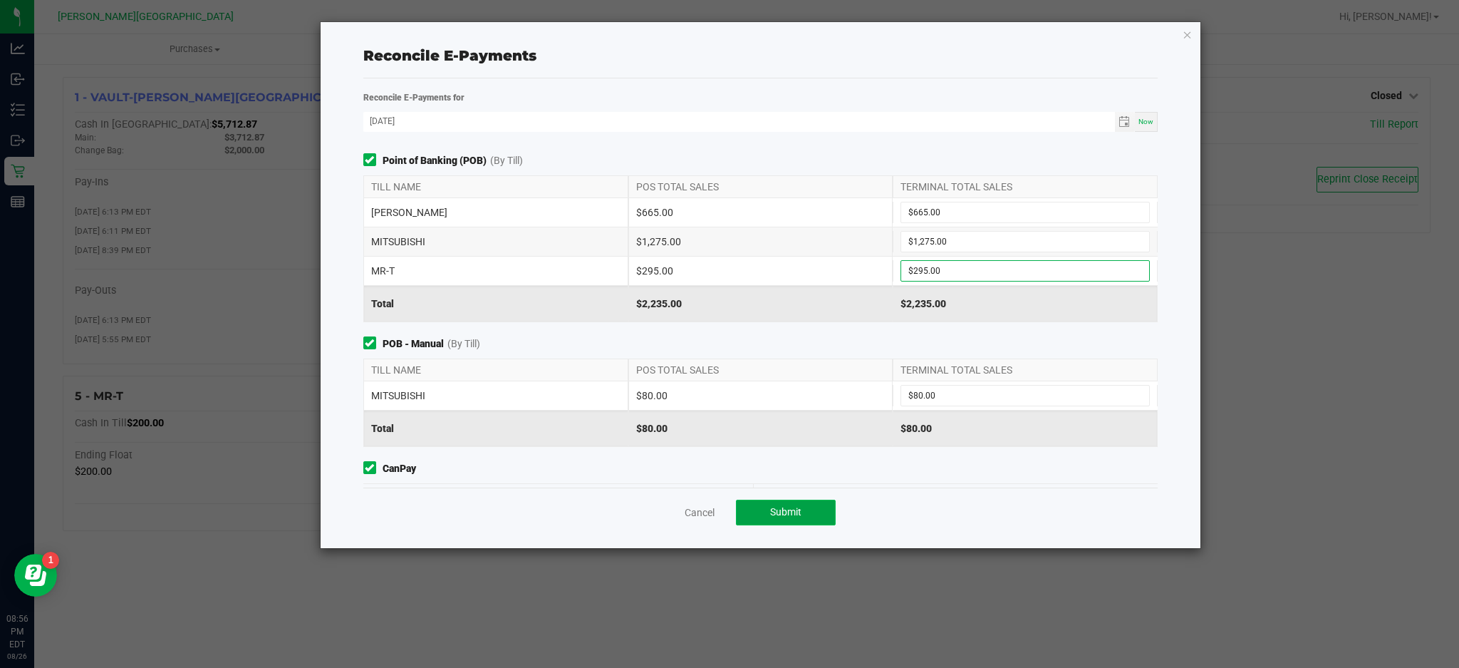
click at [810, 504] on button "Submit" at bounding box center [786, 512] width 100 height 26
